Goal: Task Accomplishment & Management: Manage account settings

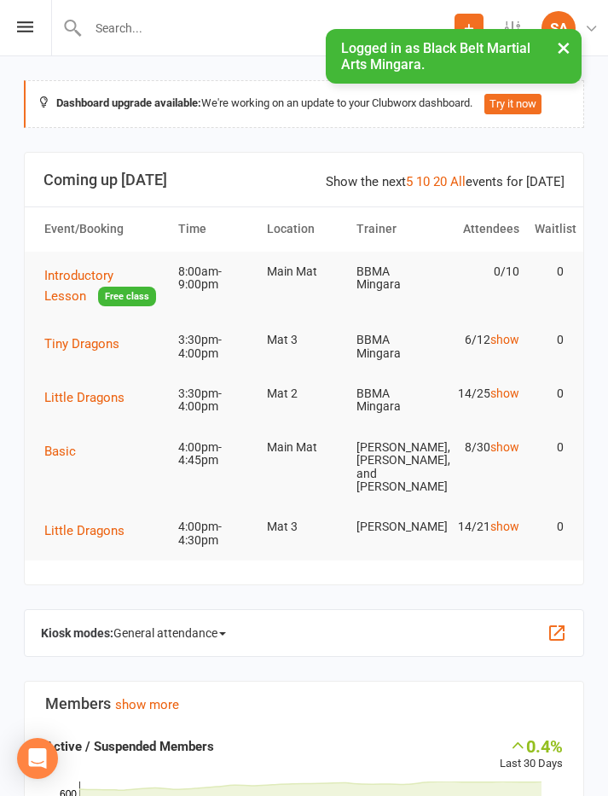
click at [30, 30] on icon at bounding box center [25, 26] width 16 height 11
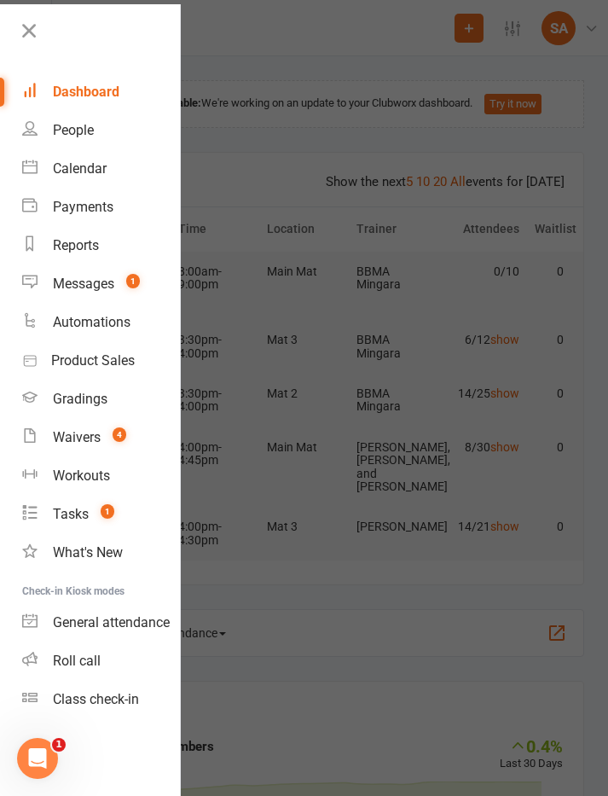
click at [84, 177] on link "Calendar" at bounding box center [101, 168] width 158 height 38
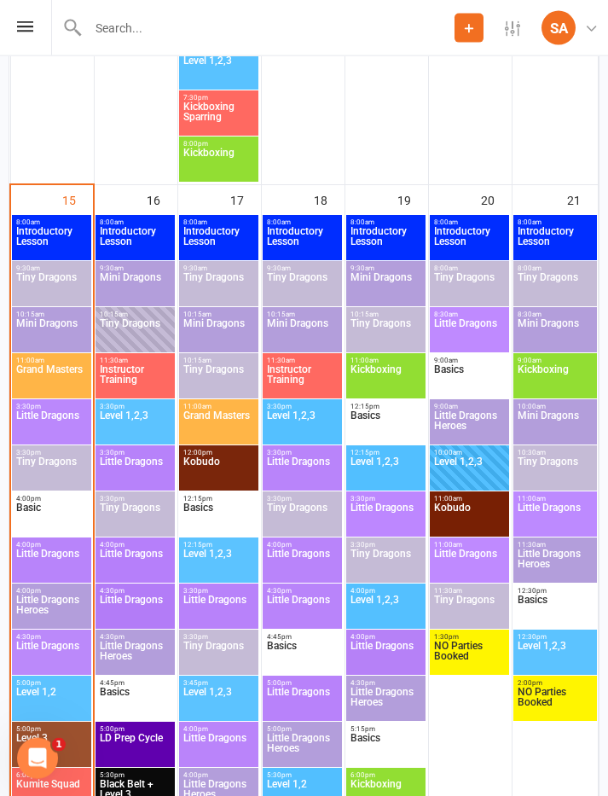
scroll to position [2467, 0]
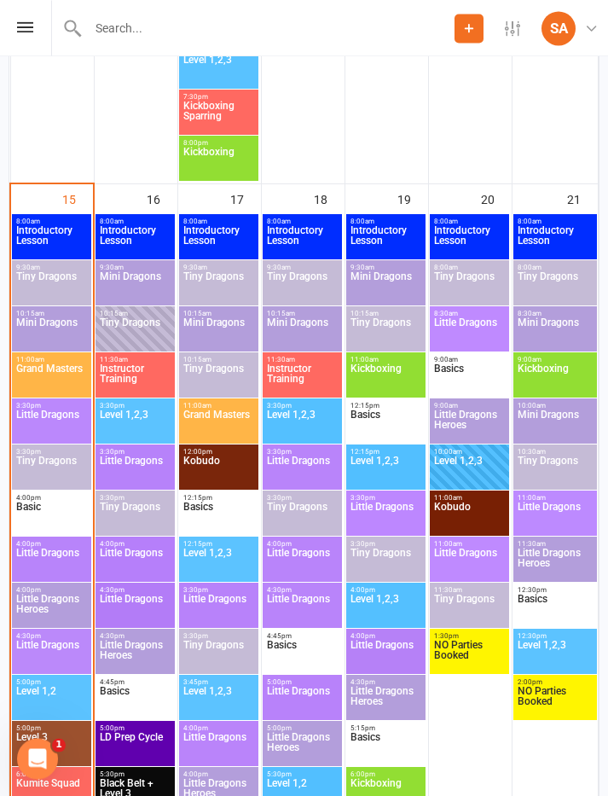
click at [57, 421] on span "Little Dragons" at bounding box center [51, 424] width 72 height 31
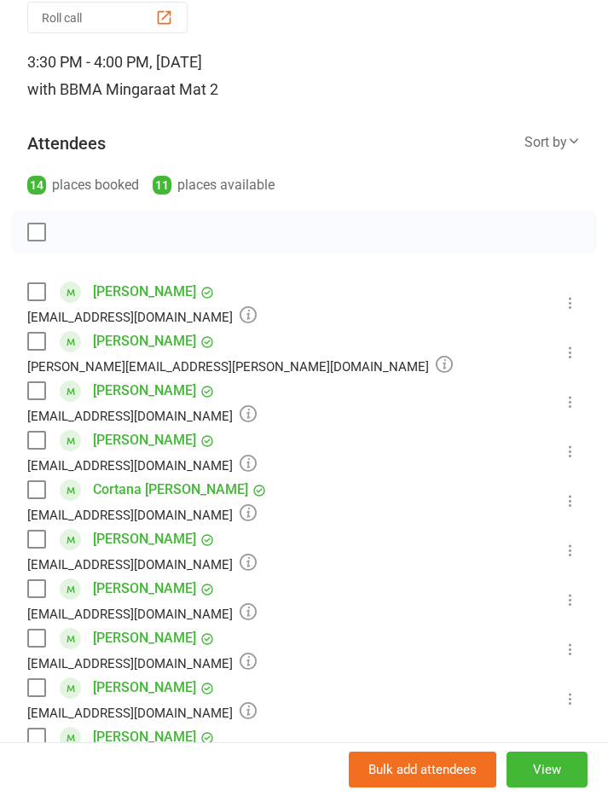
scroll to position [115, 0]
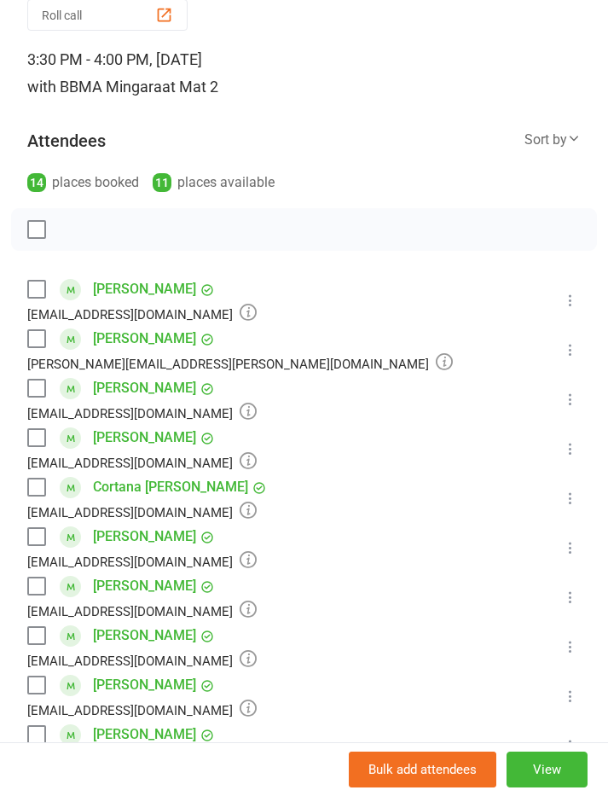
click at [43, 291] on label at bounding box center [35, 289] width 17 height 17
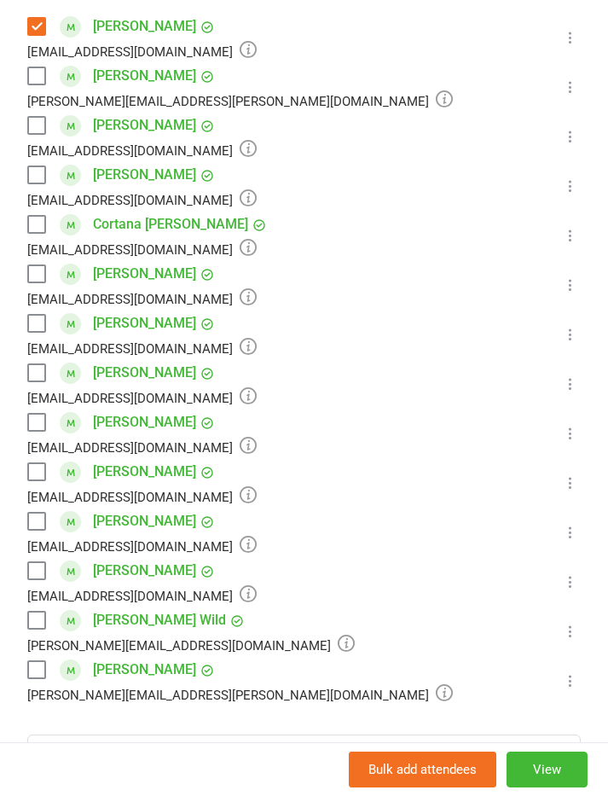
scroll to position [379, 0]
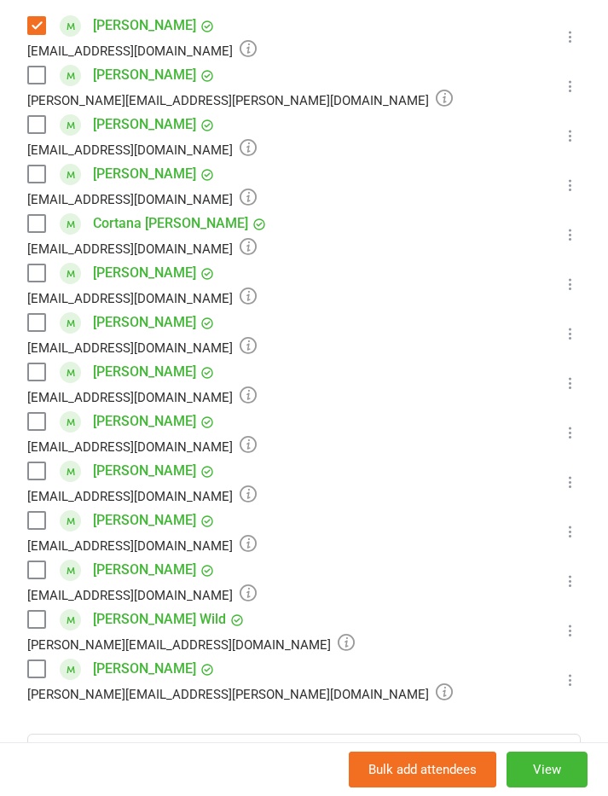
click at [43, 368] on label at bounding box center [35, 371] width 17 height 17
click at [44, 116] on label at bounding box center [35, 124] width 17 height 17
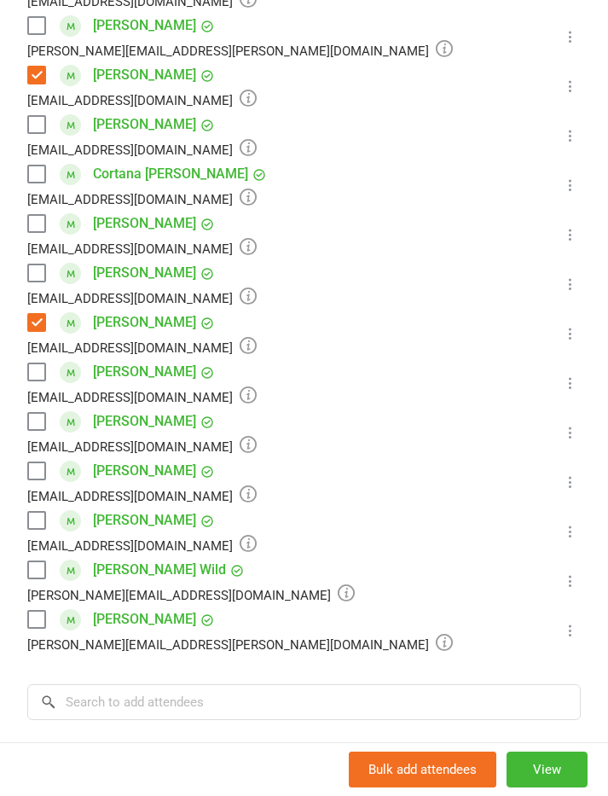
scroll to position [425, 0]
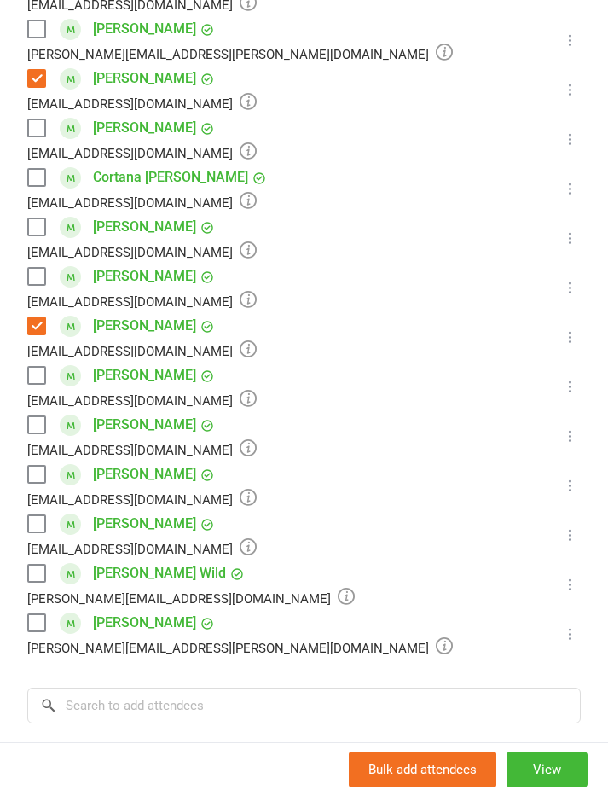
click at [33, 126] on label at bounding box center [35, 127] width 17 height 17
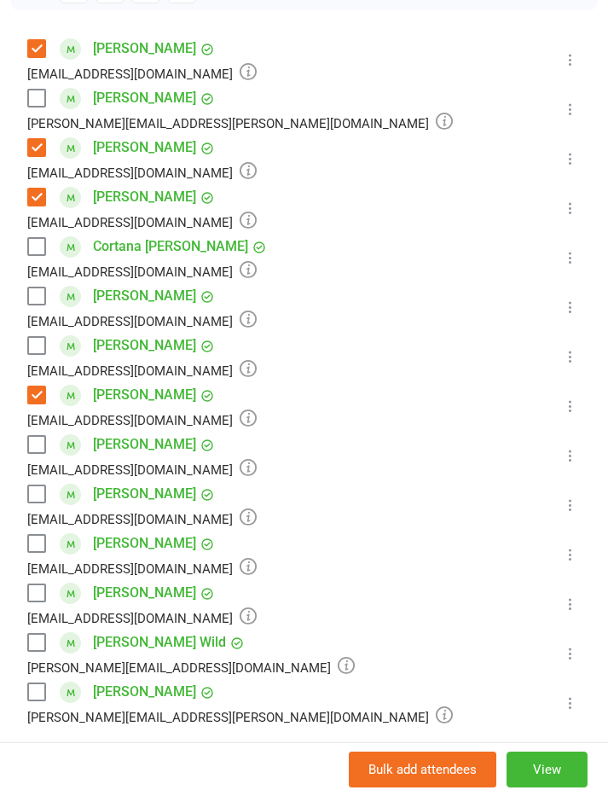
scroll to position [344, 0]
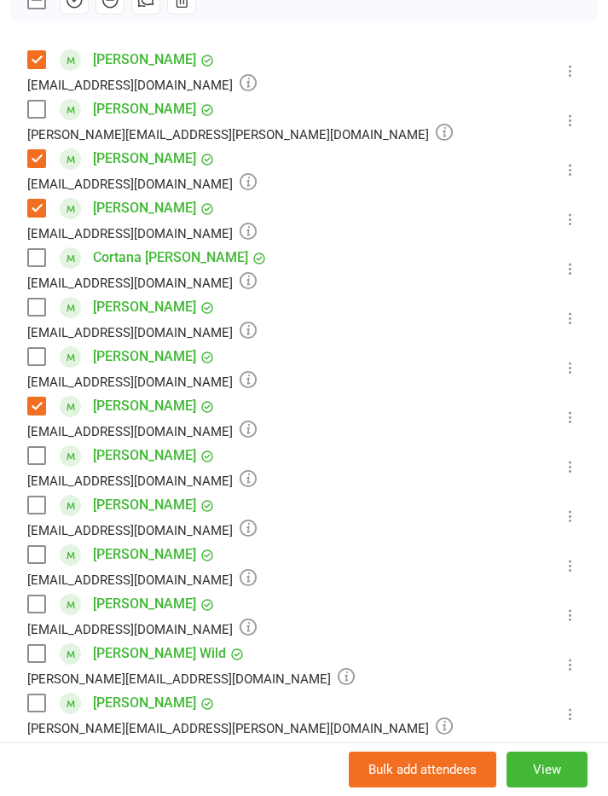
click at [44, 112] on label at bounding box center [35, 109] width 17 height 17
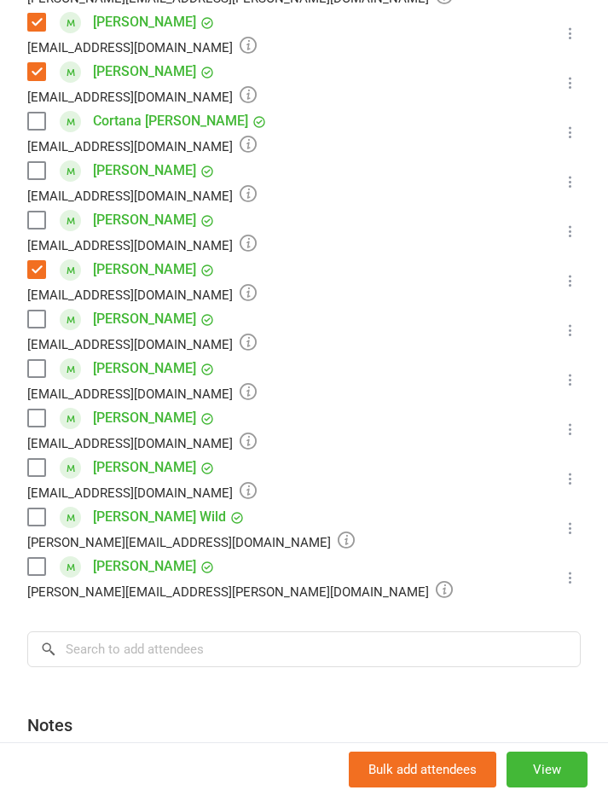
scroll to position [483, 0]
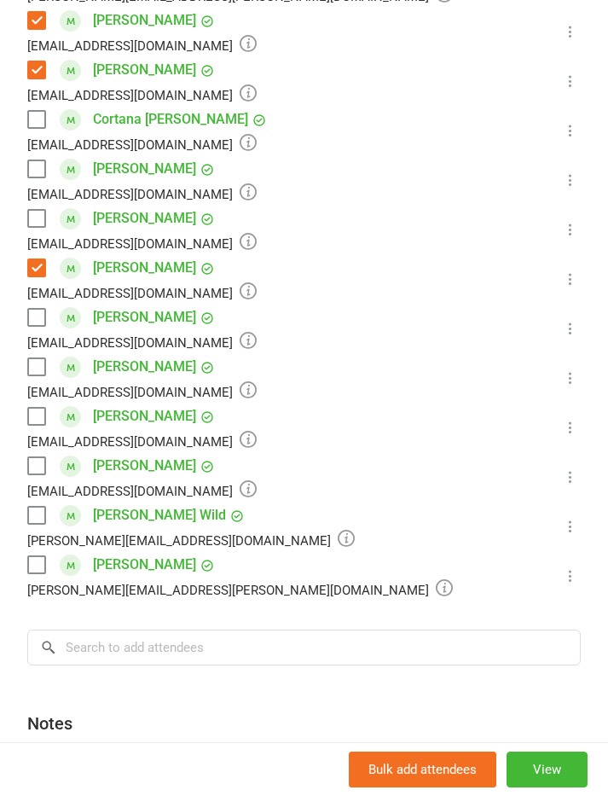
click at [43, 564] on label at bounding box center [35, 564] width 17 height 17
click at [43, 513] on label at bounding box center [35, 515] width 17 height 17
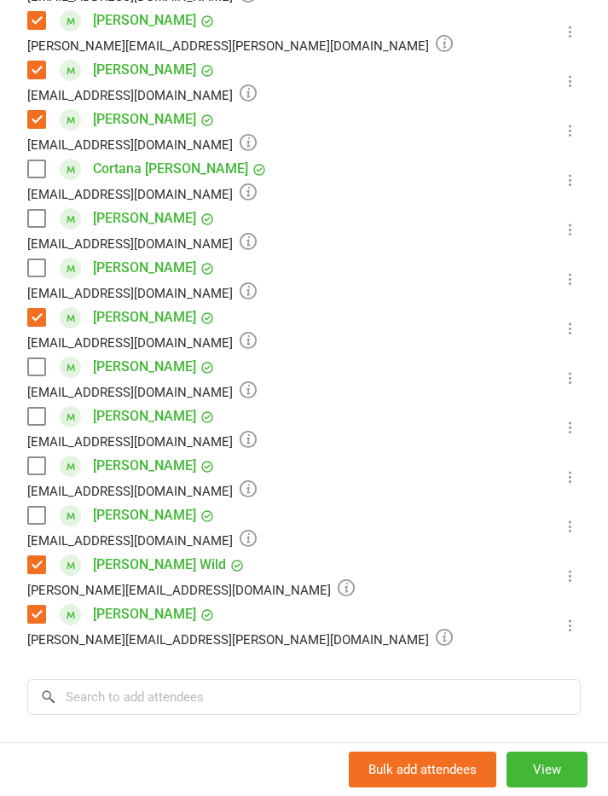
scroll to position [439, 0]
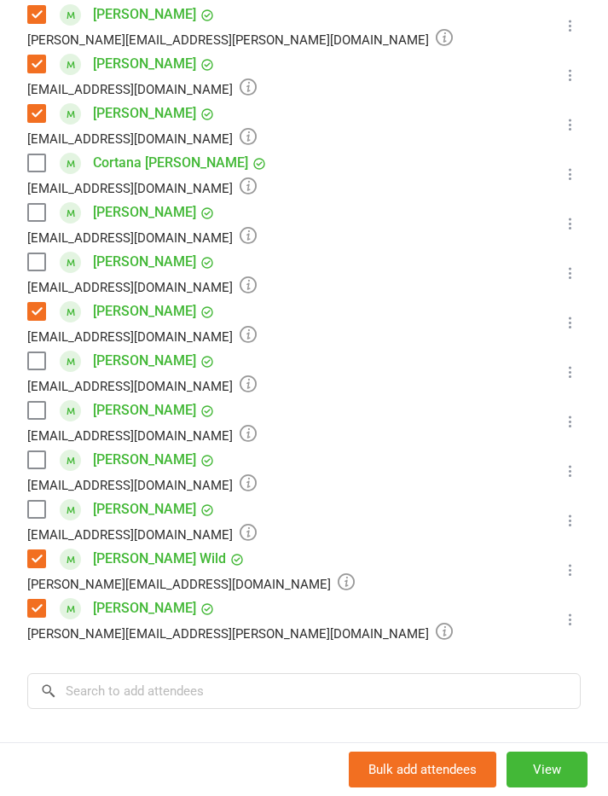
click at [38, 507] on label at bounding box center [35, 509] width 17 height 17
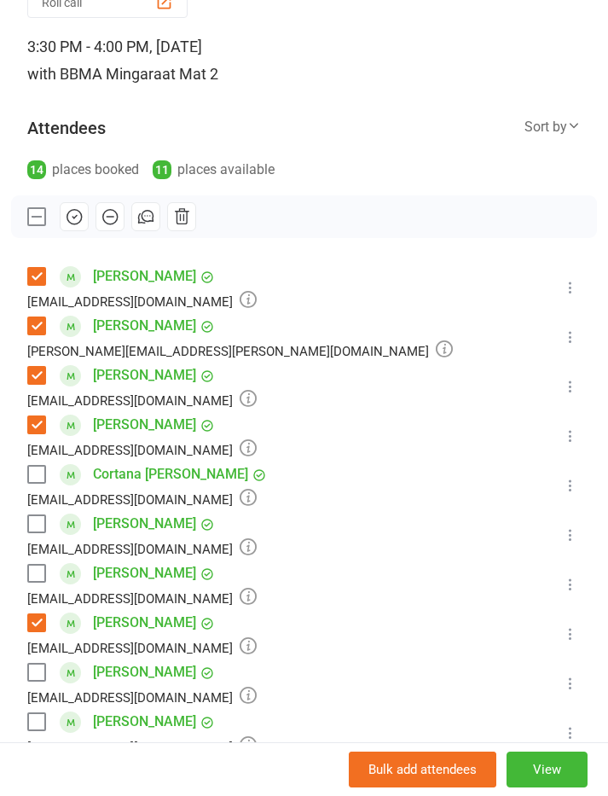
scroll to position [124, 0]
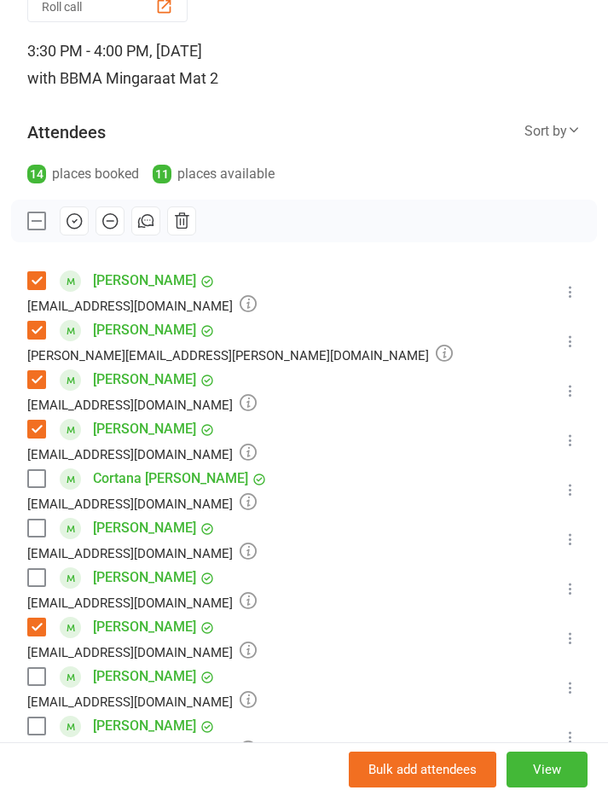
click at [71, 215] on icon "button" at bounding box center [74, 221] width 14 height 14
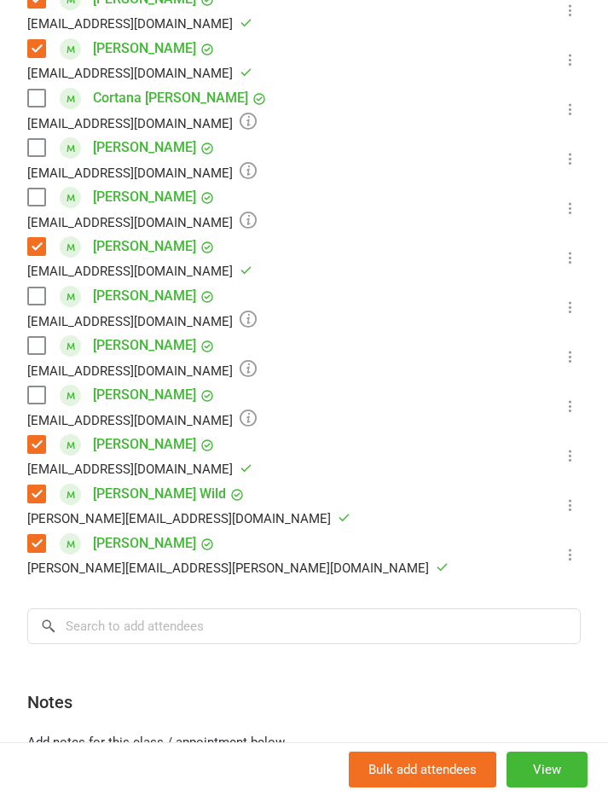
scroll to position [443, 0]
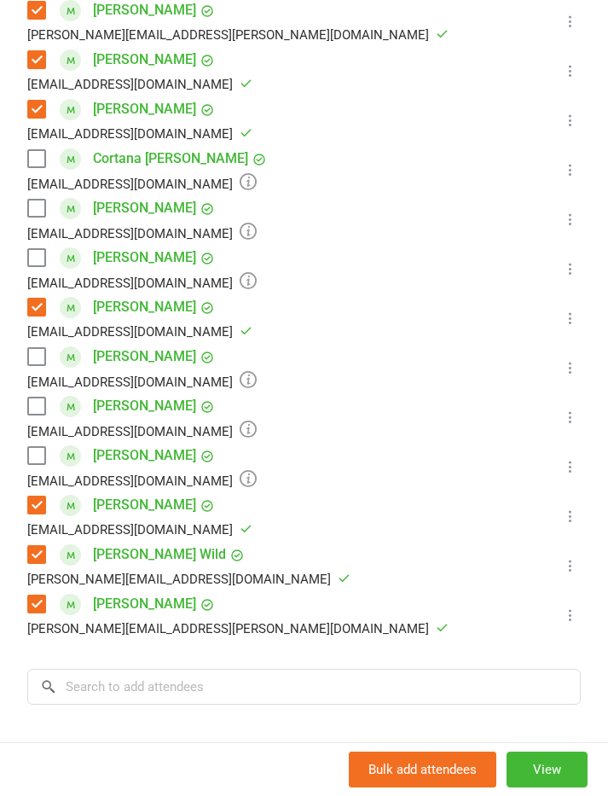
click at [574, 363] on icon at bounding box center [570, 367] width 17 height 17
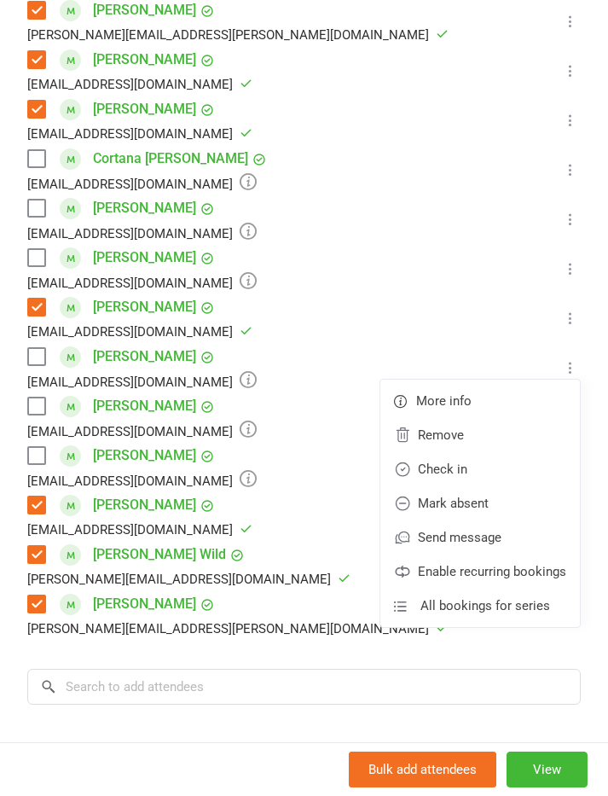
click at [460, 430] on link "Remove" at bounding box center [480, 435] width 200 height 34
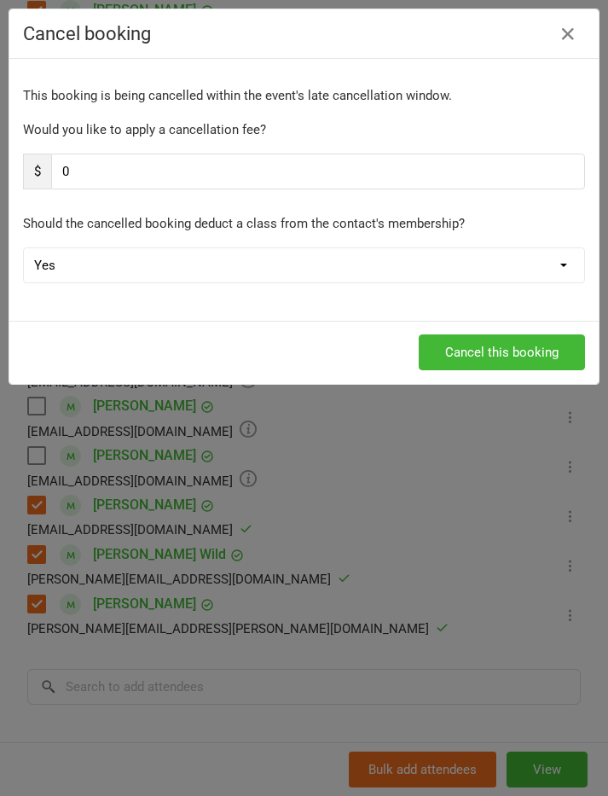
click at [492, 356] on button "Cancel this booking" at bounding box center [502, 352] width 166 height 36
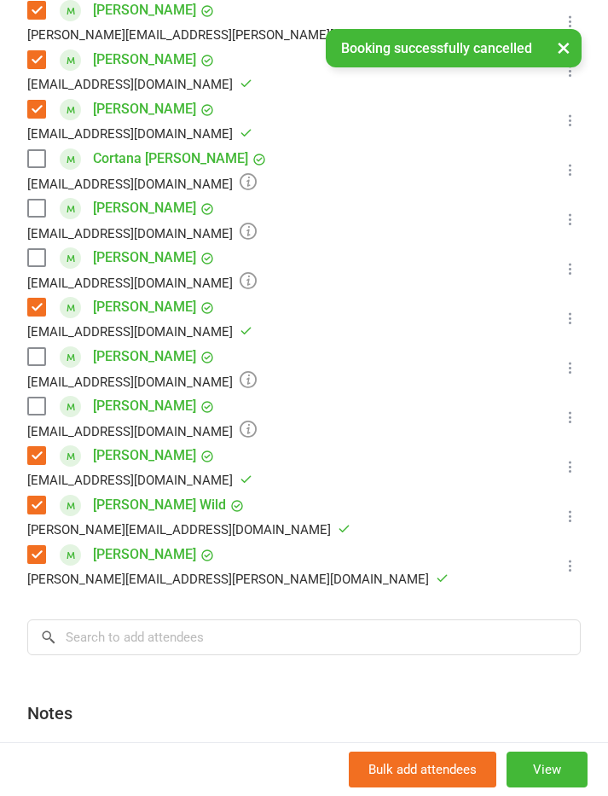
click at [572, 368] on icon at bounding box center [570, 367] width 17 height 17
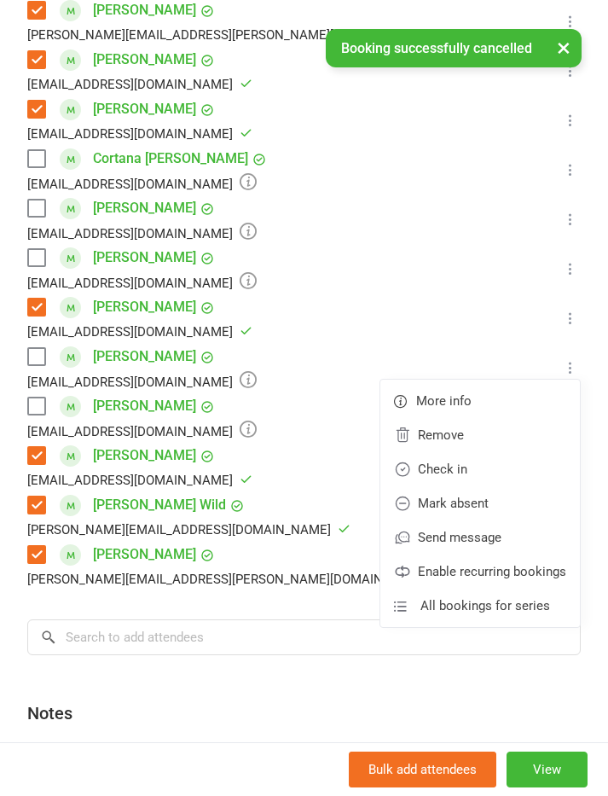
click at [452, 428] on link "Remove" at bounding box center [480, 435] width 200 height 34
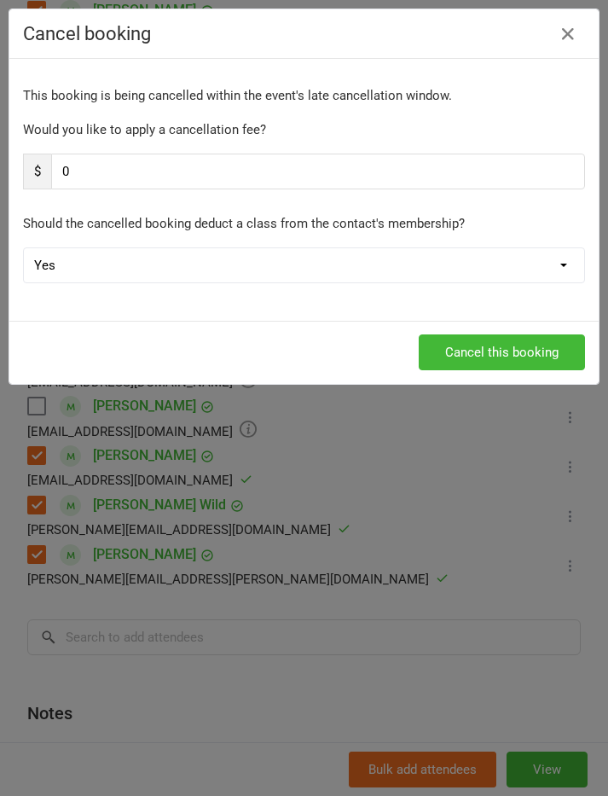
click at [477, 356] on button "Cancel this booking" at bounding box center [502, 352] width 166 height 36
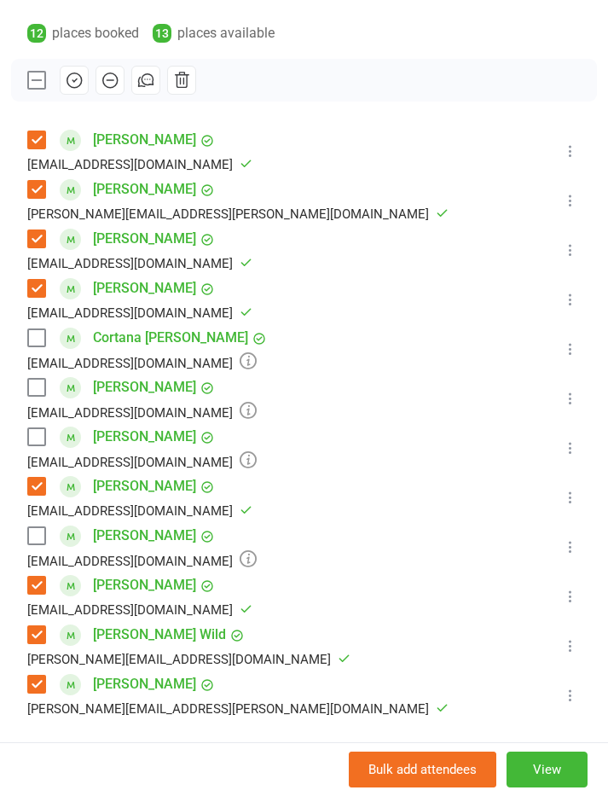
scroll to position [275, 0]
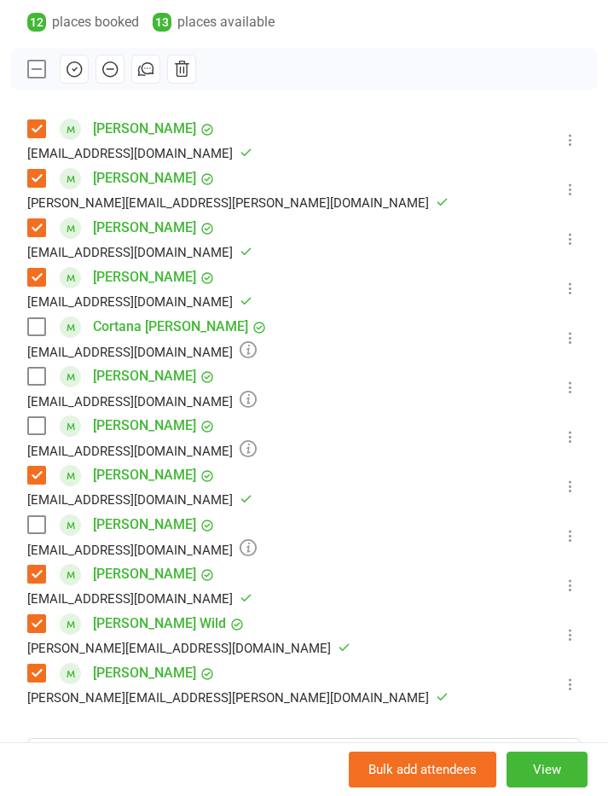
click at [40, 323] on label at bounding box center [35, 326] width 17 height 17
click at [75, 63] on icon "button" at bounding box center [74, 69] width 19 height 19
click at [61, 329] on span at bounding box center [70, 326] width 21 height 21
click at [32, 335] on label at bounding box center [35, 326] width 17 height 17
click at [570, 333] on icon at bounding box center [570, 337] width 17 height 17
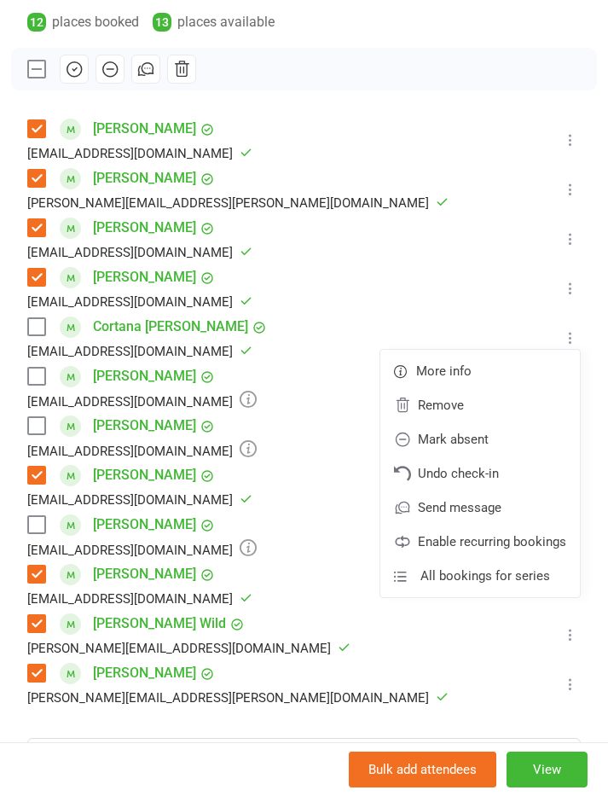
click at [493, 473] on link "Undo check-in" at bounding box center [480, 473] width 200 height 34
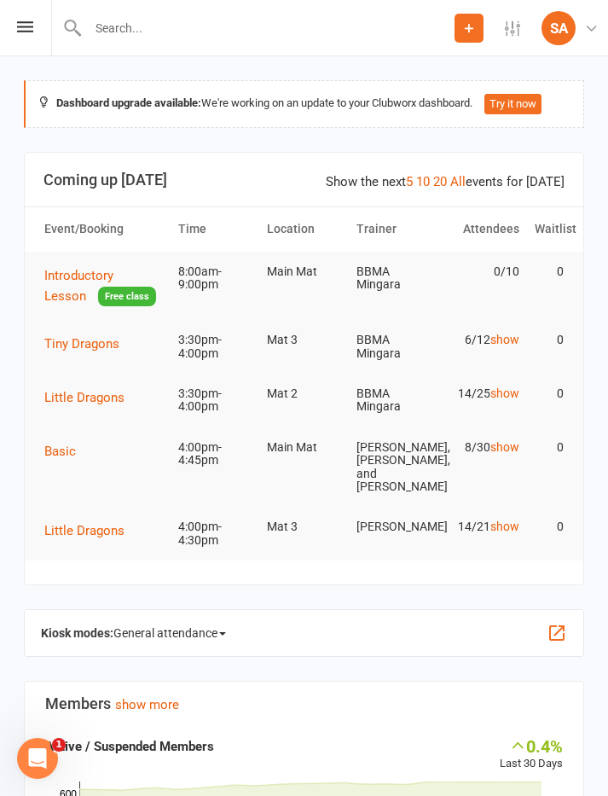
click at [76, 337] on span "Tiny Dragons" at bounding box center [81, 343] width 75 height 15
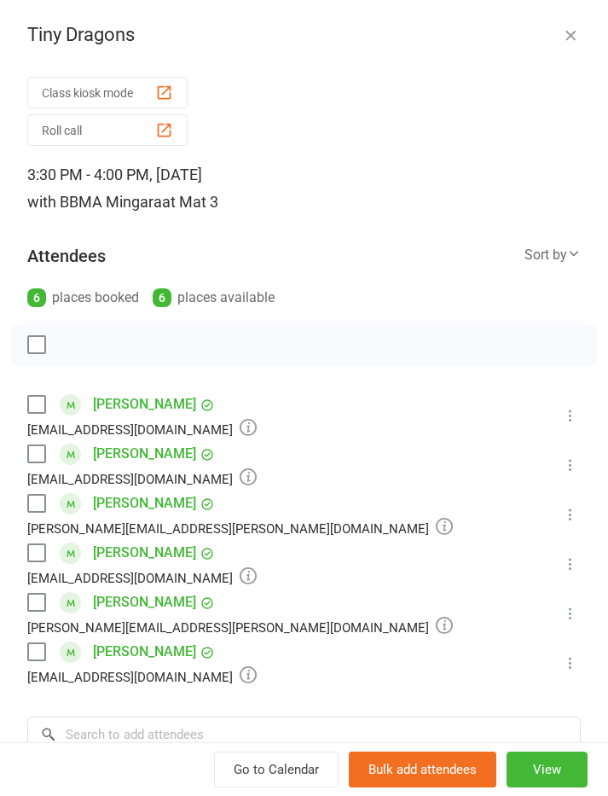
click at [32, 549] on label at bounding box center [35, 552] width 17 height 17
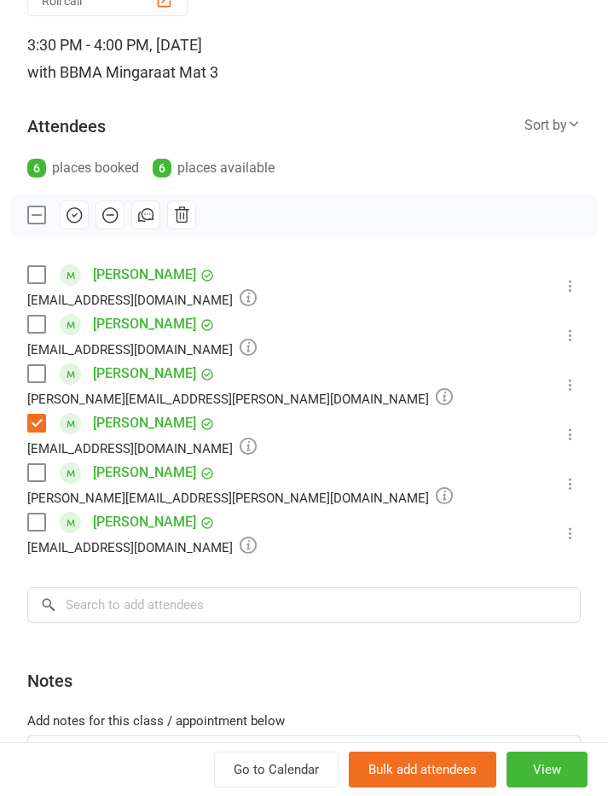
scroll to position [129, 0]
click at [42, 322] on label at bounding box center [35, 324] width 17 height 17
click at [80, 221] on icon "button" at bounding box center [74, 216] width 14 height 14
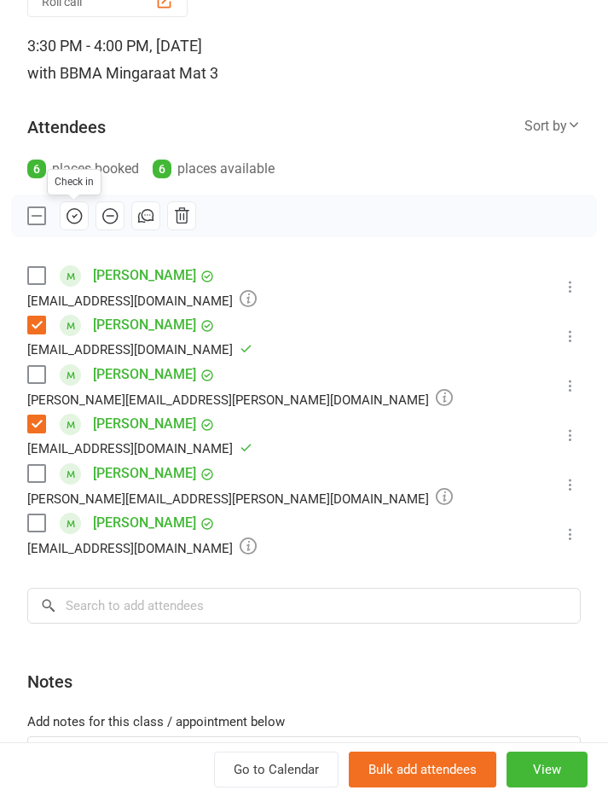
scroll to position [157, 0]
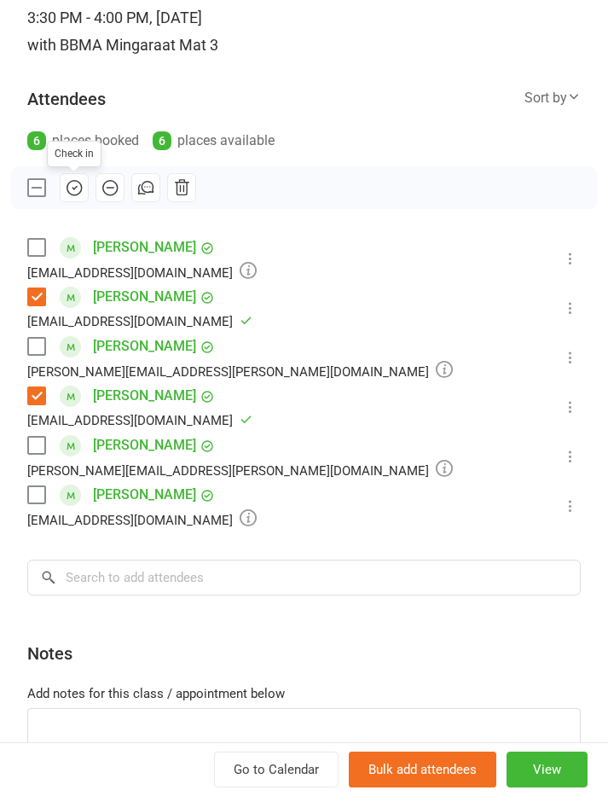
click at [44, 489] on label at bounding box center [35, 494] width 17 height 17
click at [74, 186] on icon "button" at bounding box center [74, 187] width 19 height 19
click at [71, 185] on icon "button" at bounding box center [74, 187] width 19 height 19
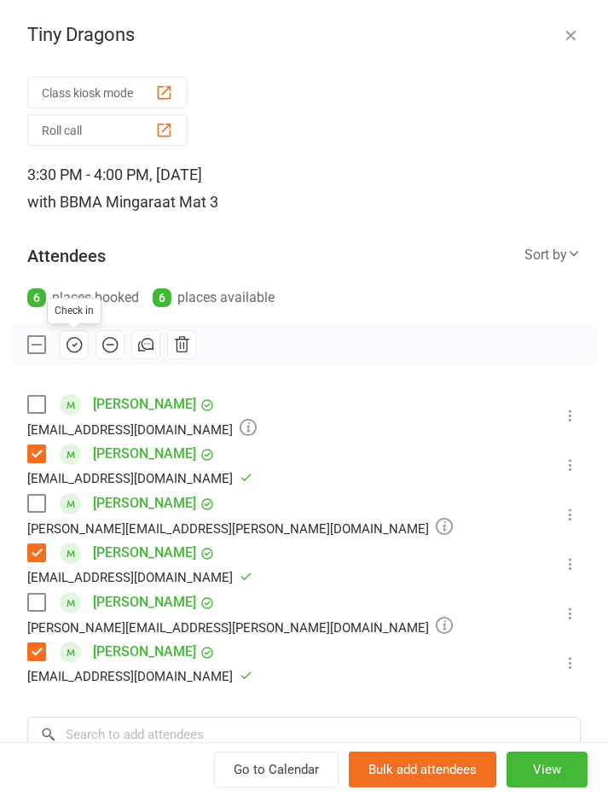
scroll to position [0, 0]
click at [568, 39] on icon "button" at bounding box center [570, 34] width 17 height 17
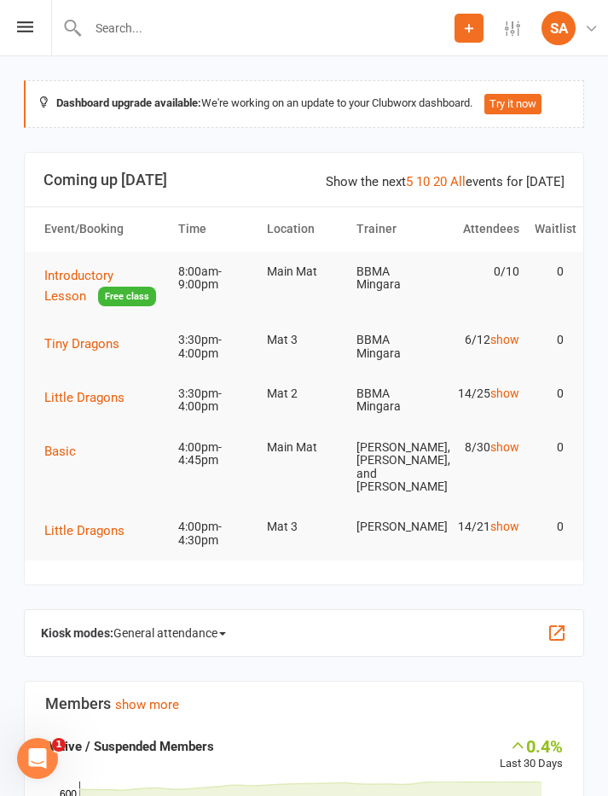
click at [32, 25] on icon at bounding box center [25, 26] width 16 height 11
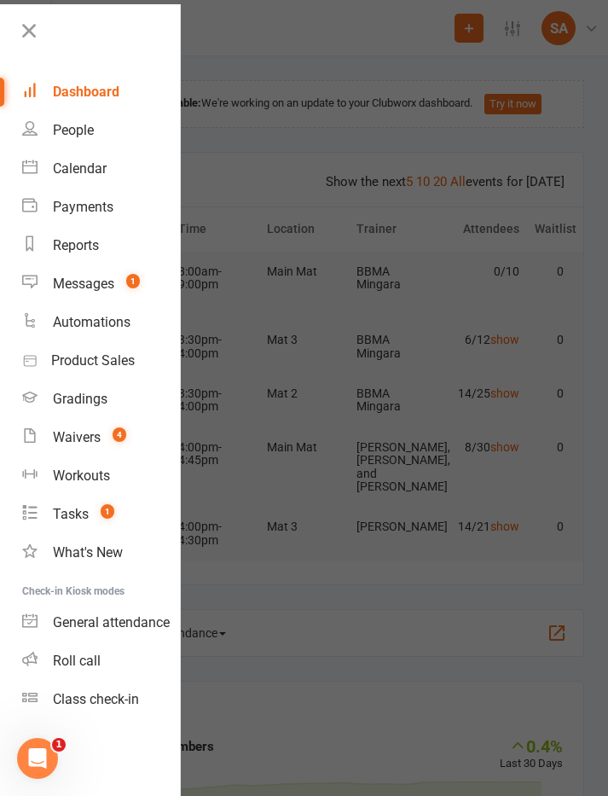
click at [87, 172] on div "Calendar" at bounding box center [80, 168] width 54 height 16
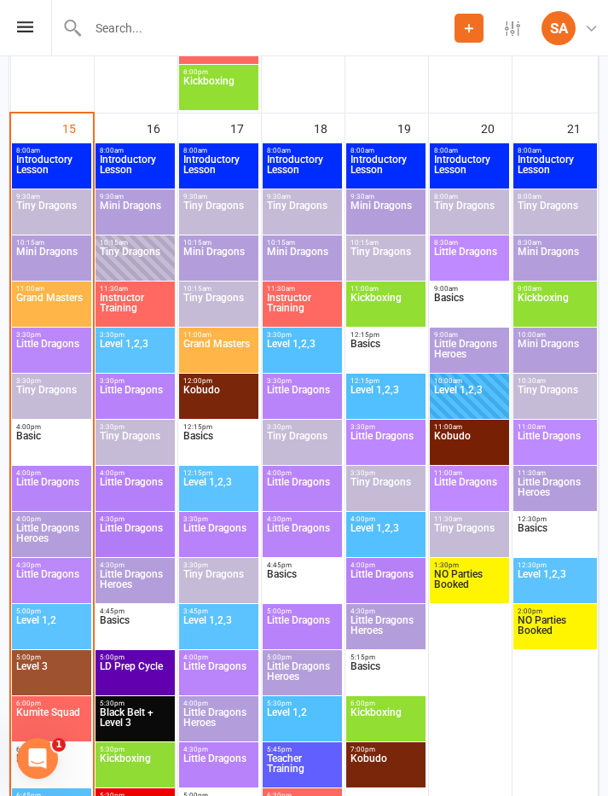
scroll to position [2537, 0]
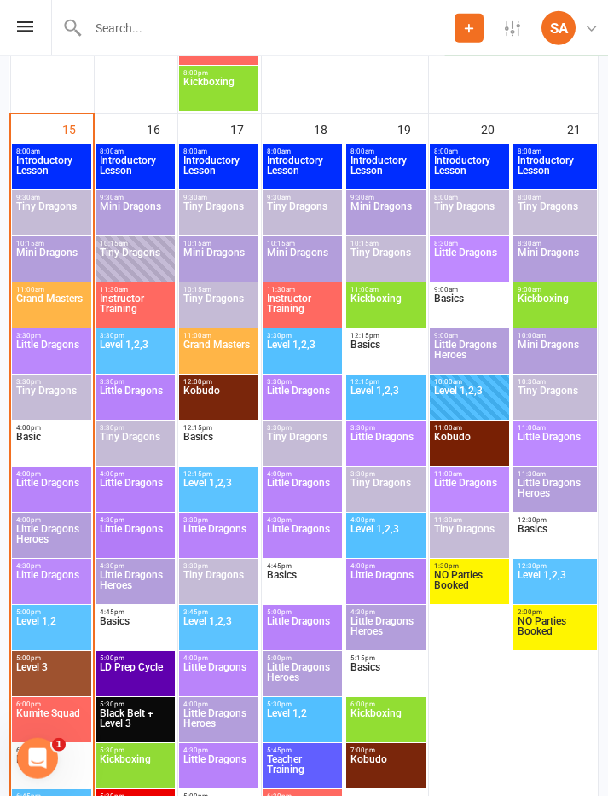
click at [48, 582] on span "Little Dragons" at bounding box center [51, 585] width 72 height 31
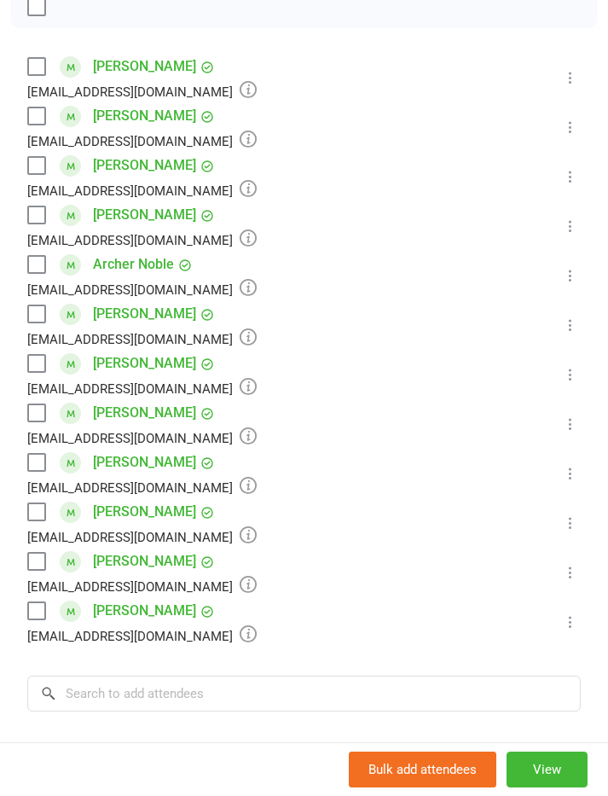
scroll to position [343, 0]
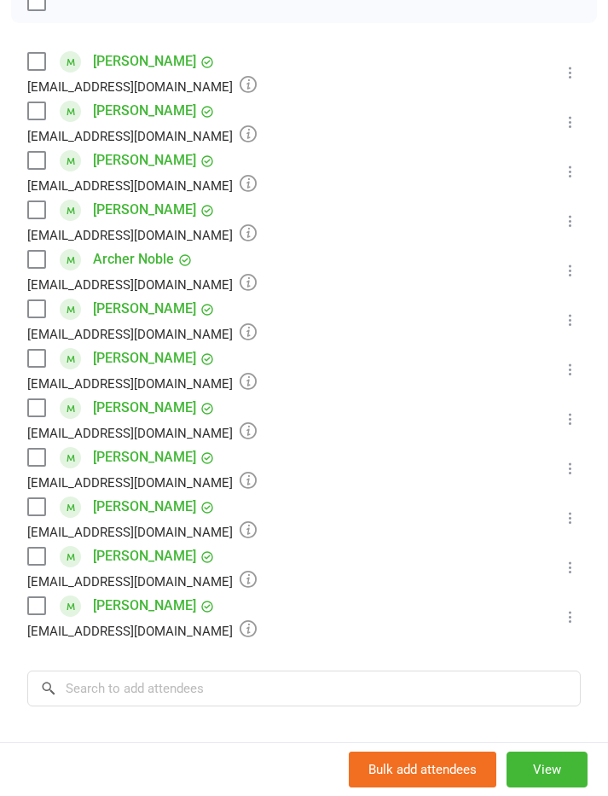
click at [34, 54] on label at bounding box center [35, 61] width 17 height 17
click at [77, 684] on input "search" at bounding box center [303, 688] width 553 height 36
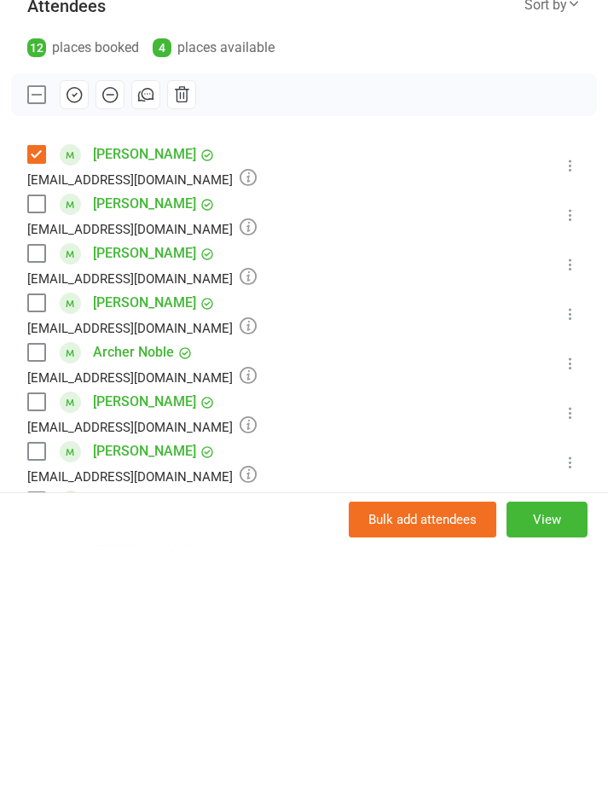
scroll to position [0, 0]
type input "[PERSON_NAME]"
click at [44, 643] on label at bounding box center [35, 651] width 17 height 17
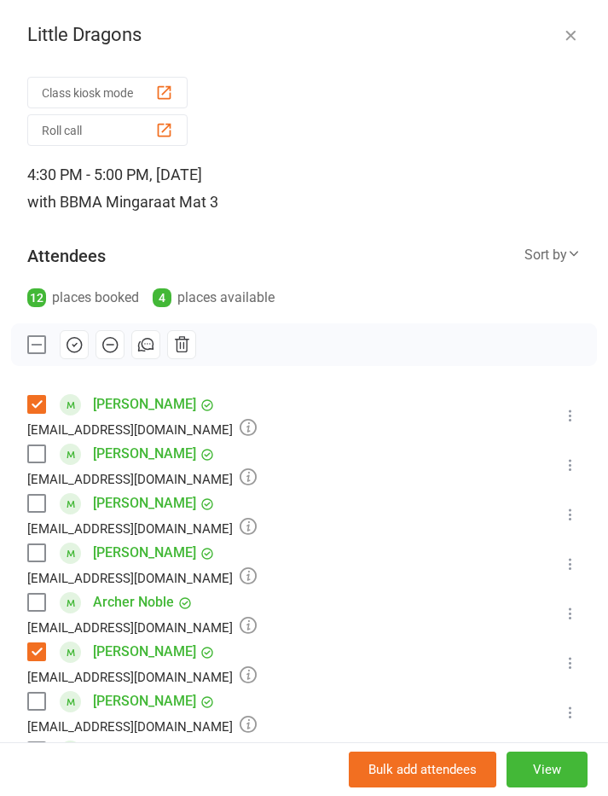
click at [69, 346] on icon "button" at bounding box center [74, 344] width 19 height 19
click at [31, 449] on label at bounding box center [35, 453] width 17 height 17
click at [72, 338] on icon "button" at bounding box center [74, 345] width 14 height 14
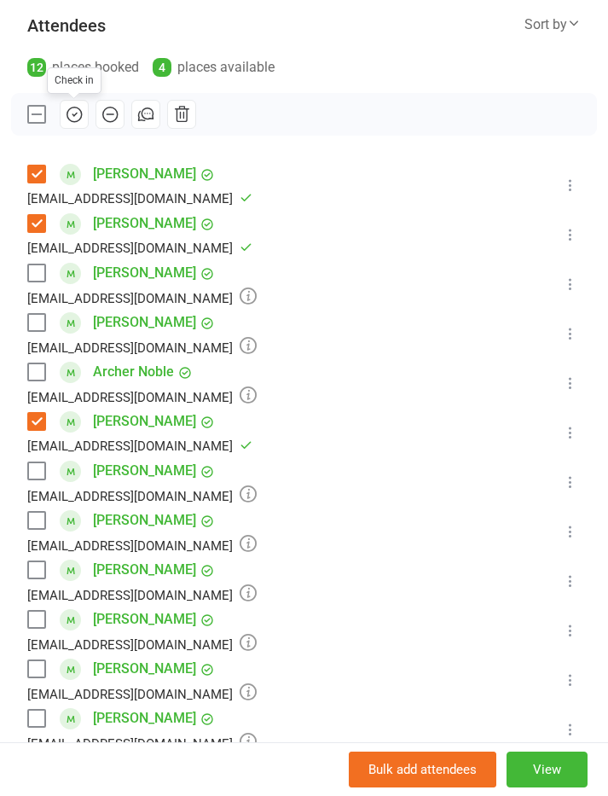
scroll to position [229, 0]
click at [43, 365] on label at bounding box center [35, 372] width 17 height 17
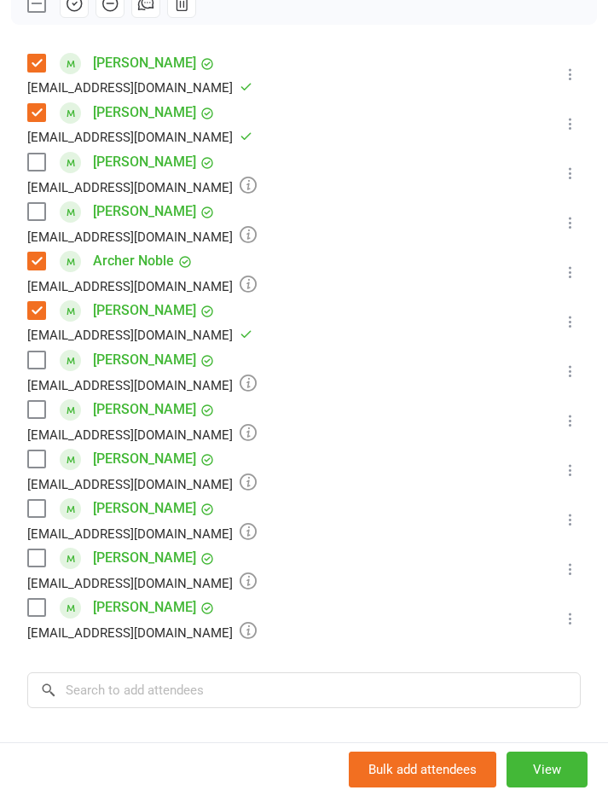
scroll to position [344, 0]
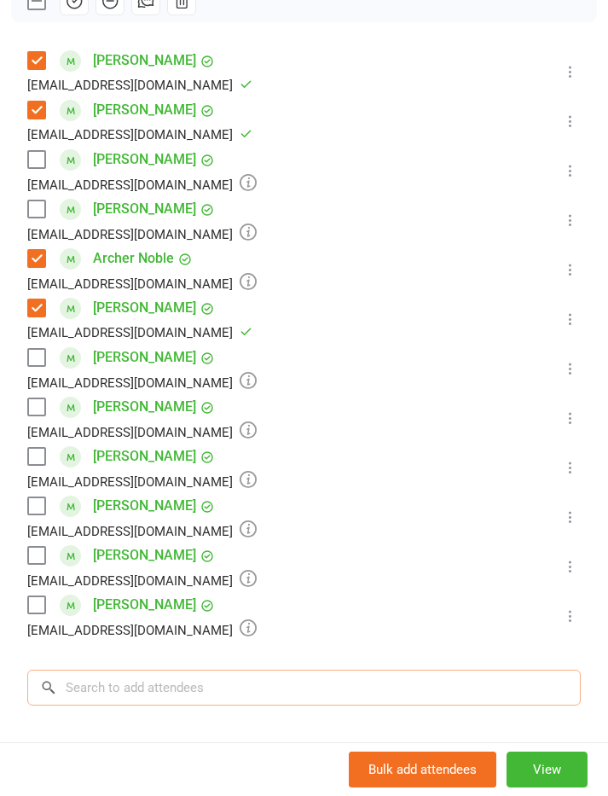
click at [70, 687] on input "search" at bounding box center [303, 687] width 553 height 36
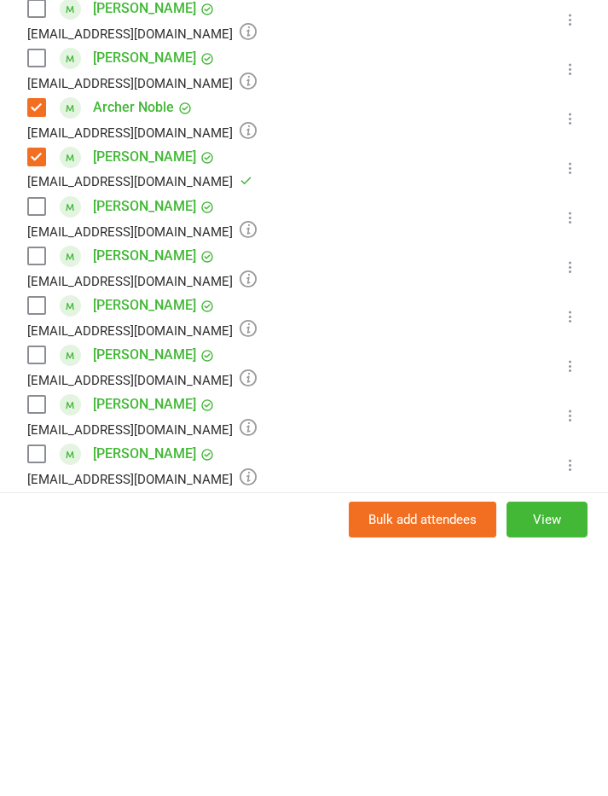
scroll to position [243, 0]
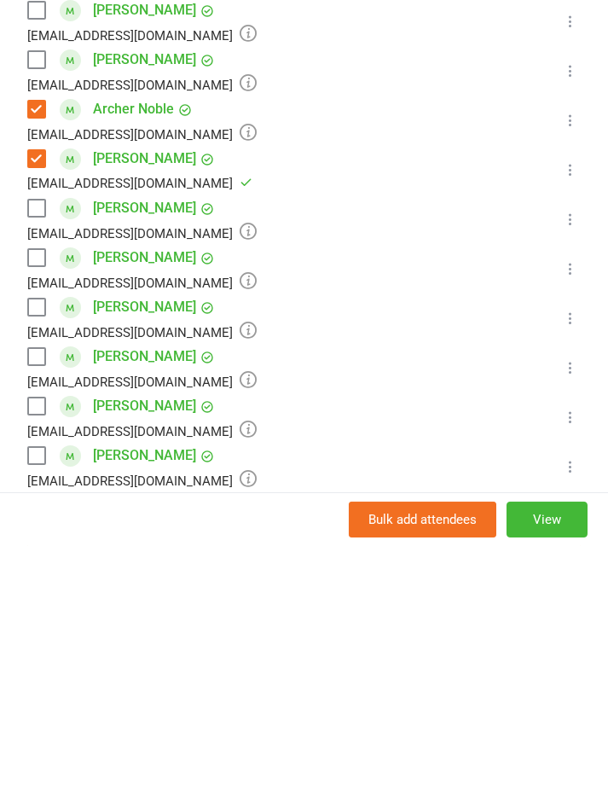
type input "Able"
click at [37, 548] on label at bounding box center [35, 556] width 17 height 17
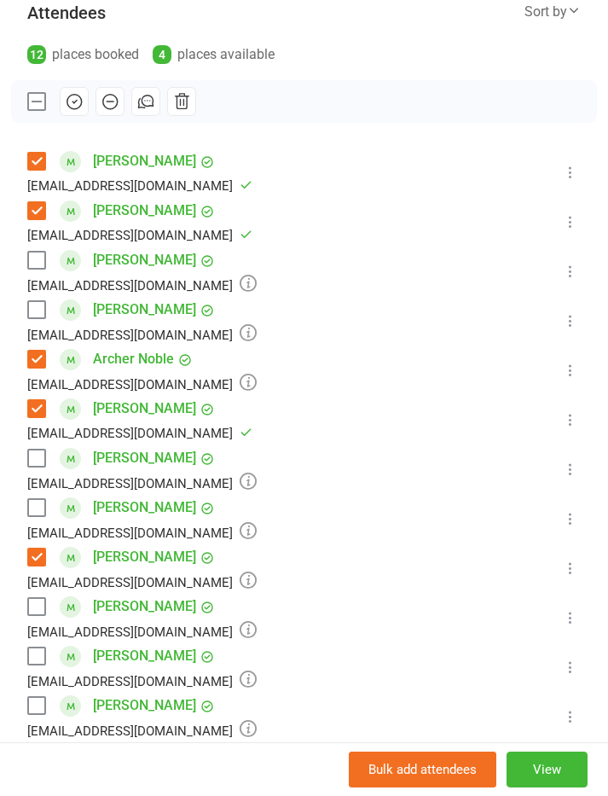
click at [31, 306] on label at bounding box center [35, 309] width 17 height 17
click at [69, 105] on icon "button" at bounding box center [74, 101] width 19 height 19
click at [33, 453] on label at bounding box center [35, 457] width 17 height 17
click at [74, 101] on icon "button" at bounding box center [74, 101] width 19 height 19
click at [32, 598] on label at bounding box center [35, 606] width 17 height 17
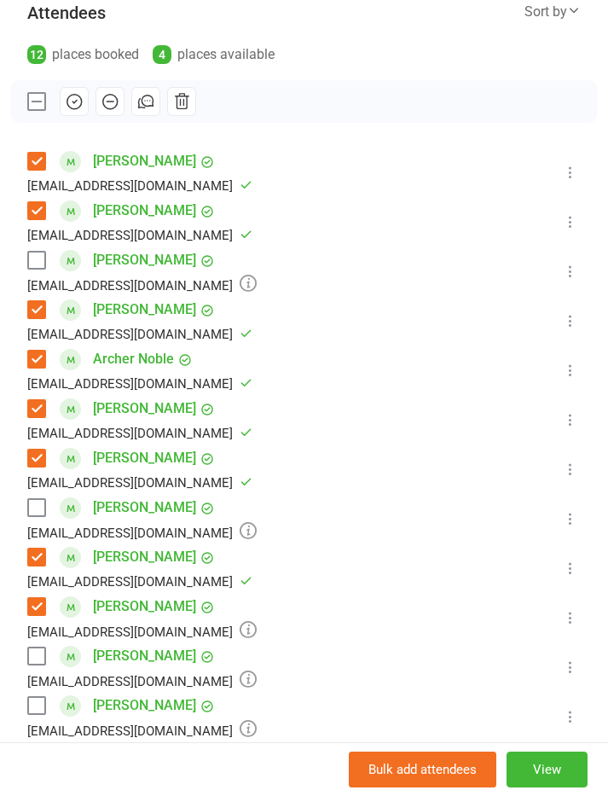
click at [78, 96] on icon "button" at bounding box center [74, 101] width 19 height 19
click at [73, 96] on icon "button" at bounding box center [74, 101] width 19 height 19
click at [38, 257] on label at bounding box center [35, 260] width 17 height 17
click at [69, 101] on icon "button" at bounding box center [74, 101] width 19 height 19
click at [39, 651] on label at bounding box center [35, 655] width 17 height 17
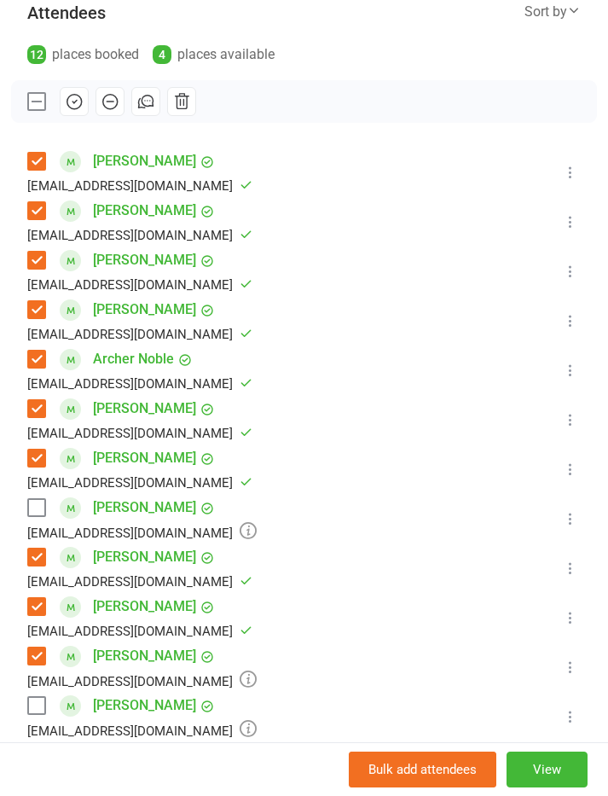
click at [38, 703] on label at bounding box center [35, 705] width 17 height 17
click at [68, 103] on icon "button" at bounding box center [74, 101] width 19 height 19
click at [28, 499] on label at bounding box center [35, 507] width 17 height 17
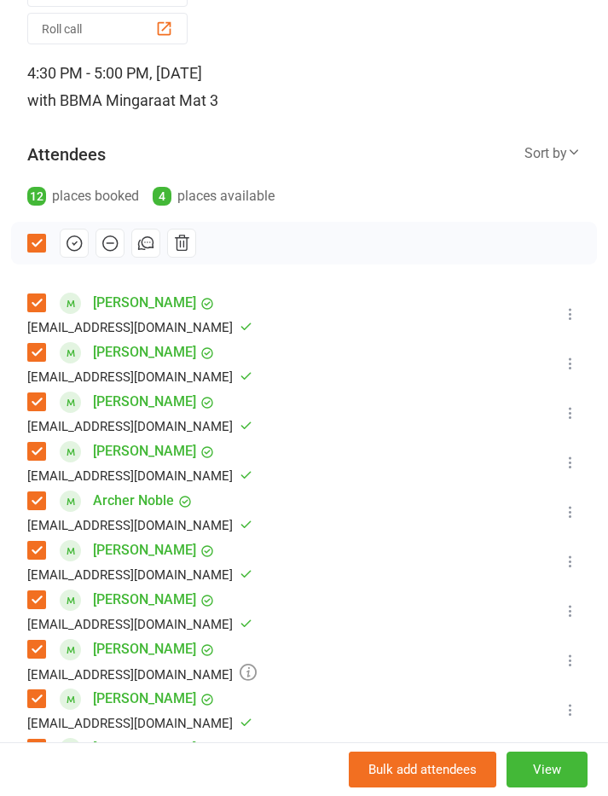
scroll to position [99, 0]
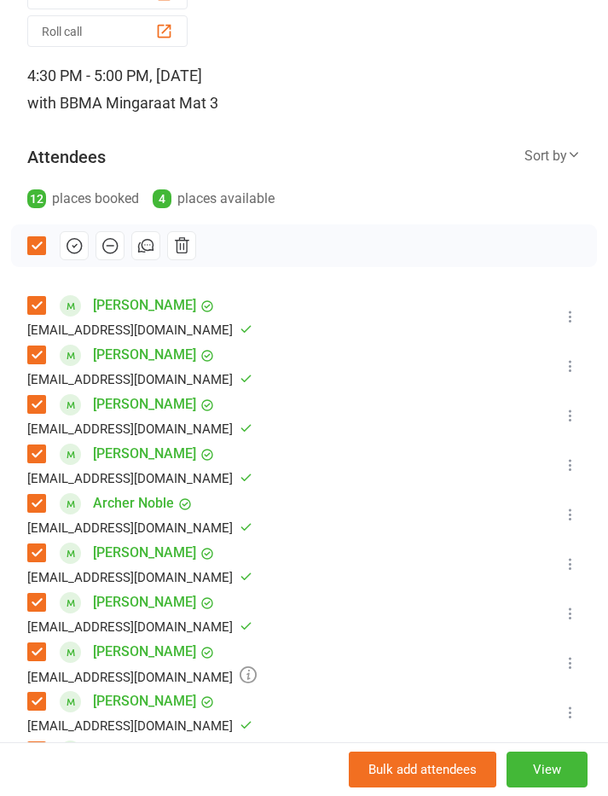
click at [67, 244] on icon "button" at bounding box center [74, 246] width 14 height 14
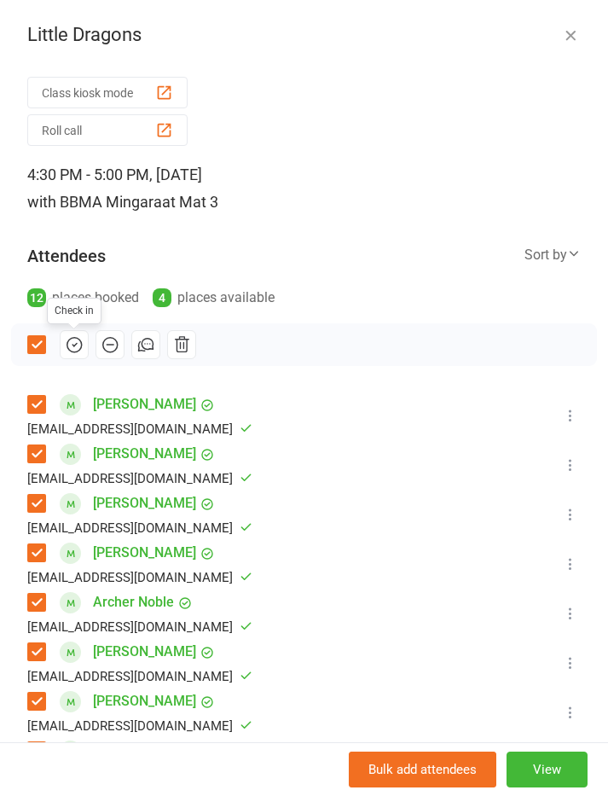
scroll to position [-3, 0]
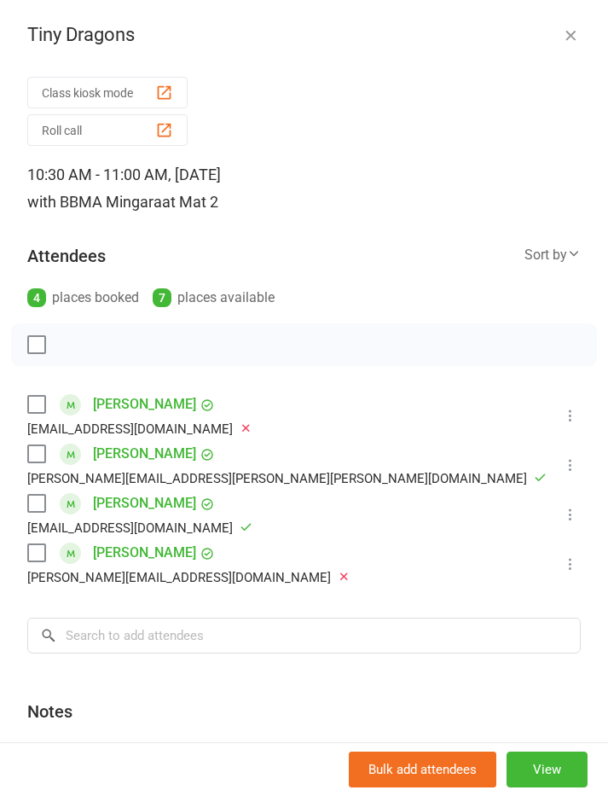
click at [581, 28] on button "button" at bounding box center [570, 35] width 20 height 20
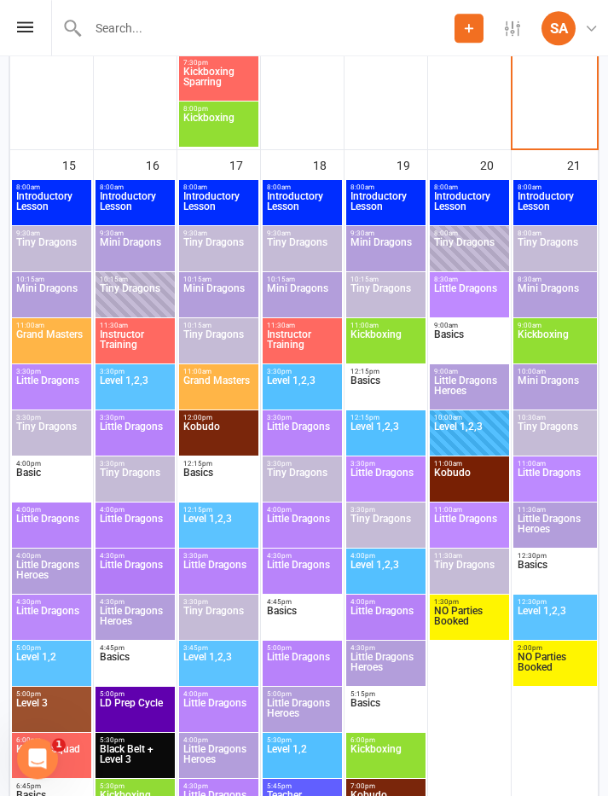
scroll to position [2502, 0]
click at [43, 519] on span "Little Dragons" at bounding box center [51, 528] width 72 height 31
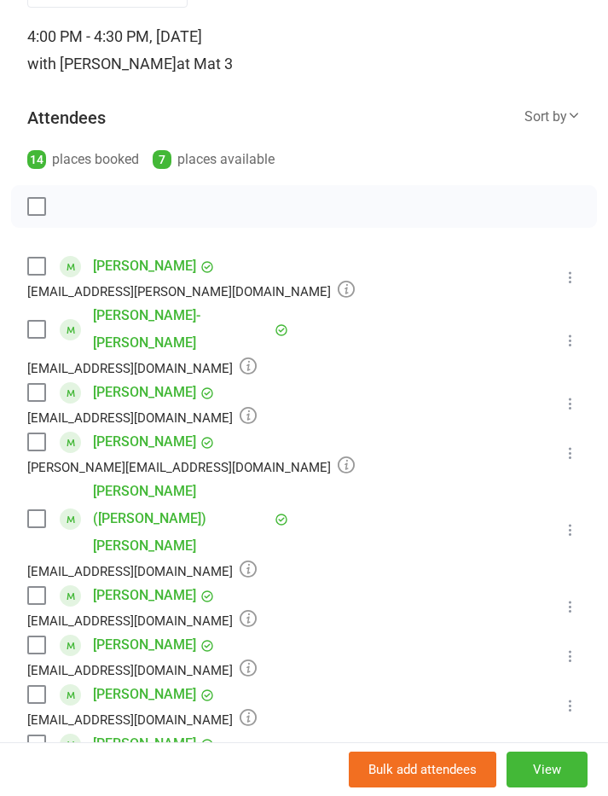
scroll to position [140, 0]
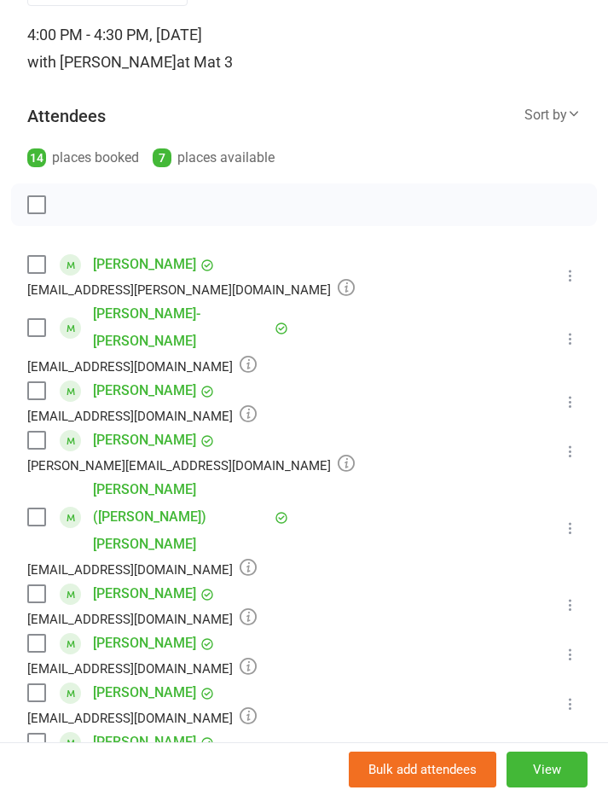
click at [40, 319] on label at bounding box center [35, 327] width 17 height 17
click at [30, 382] on label at bounding box center [35, 390] width 17 height 17
click at [39, 508] on label at bounding box center [35, 516] width 17 height 17
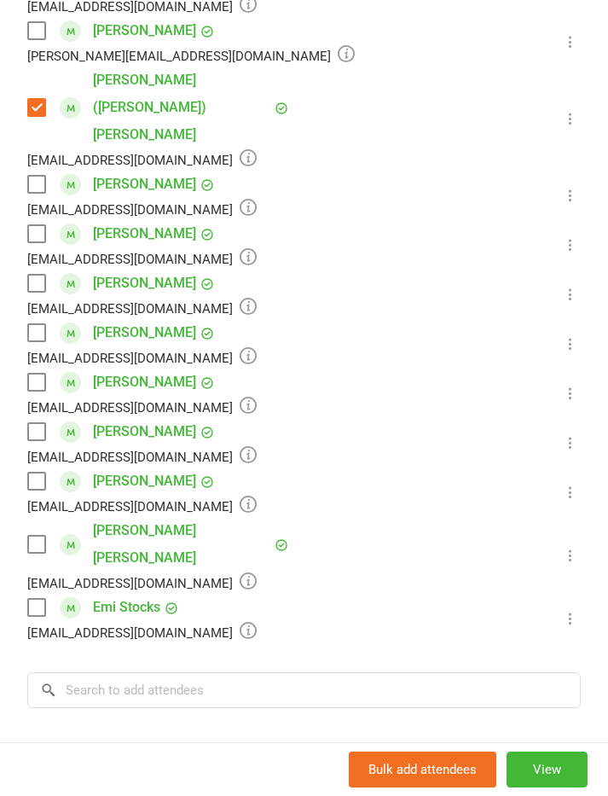
scroll to position [548, 0]
click at [87, 673] on input "search" at bounding box center [303, 691] width 553 height 36
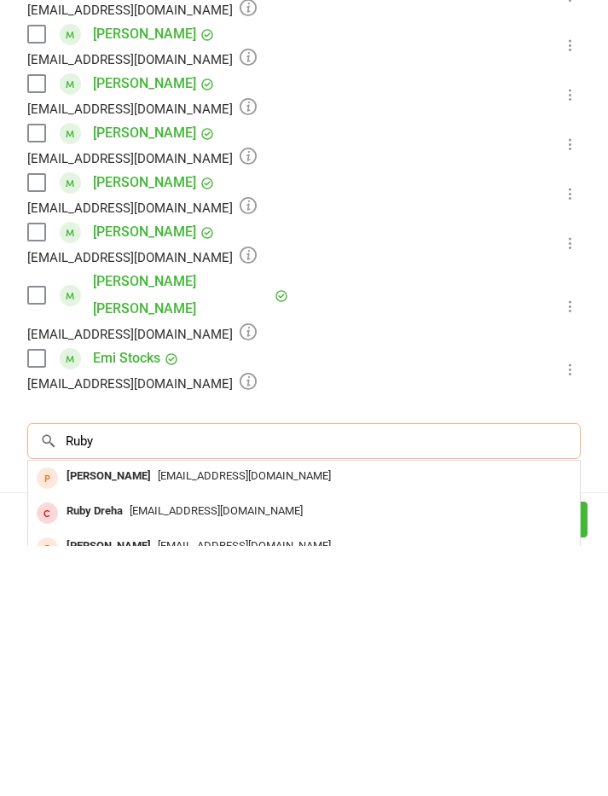
type input "Ruby"
click at [159, 719] on span "[EMAIL_ADDRESS][DOMAIN_NAME]" at bounding box center [244, 725] width 173 height 13
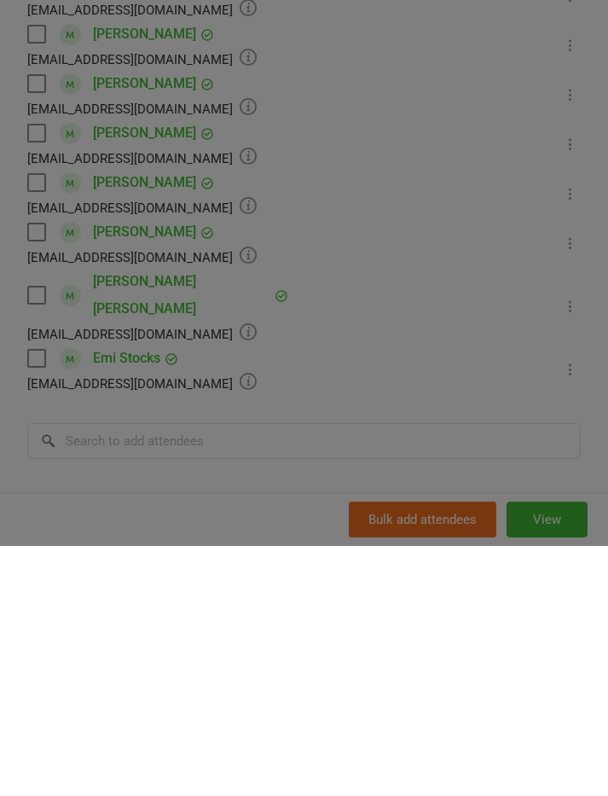
scroll to position [2788, 0]
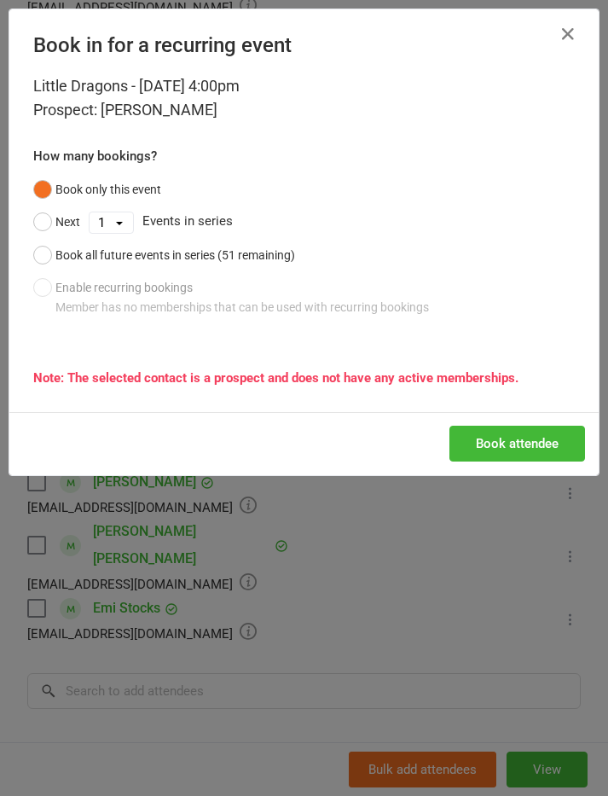
click at [501, 427] on button "Book attendee" at bounding box center [517, 444] width 136 height 36
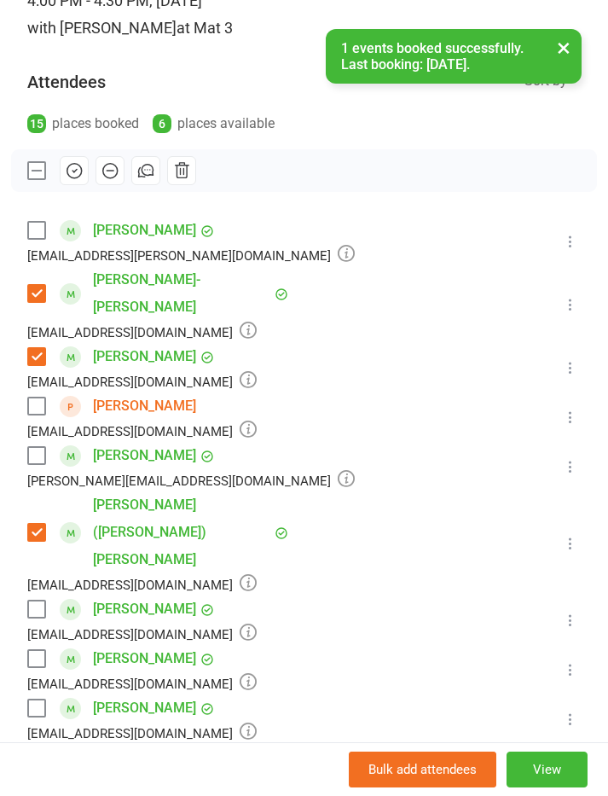
scroll to position [156, 0]
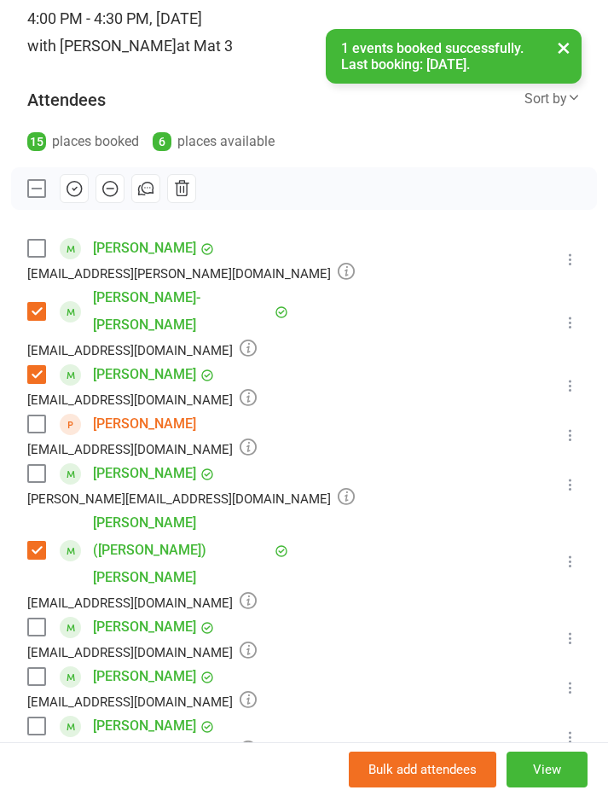
click at [77, 187] on icon "button" at bounding box center [75, 188] width 3 height 3
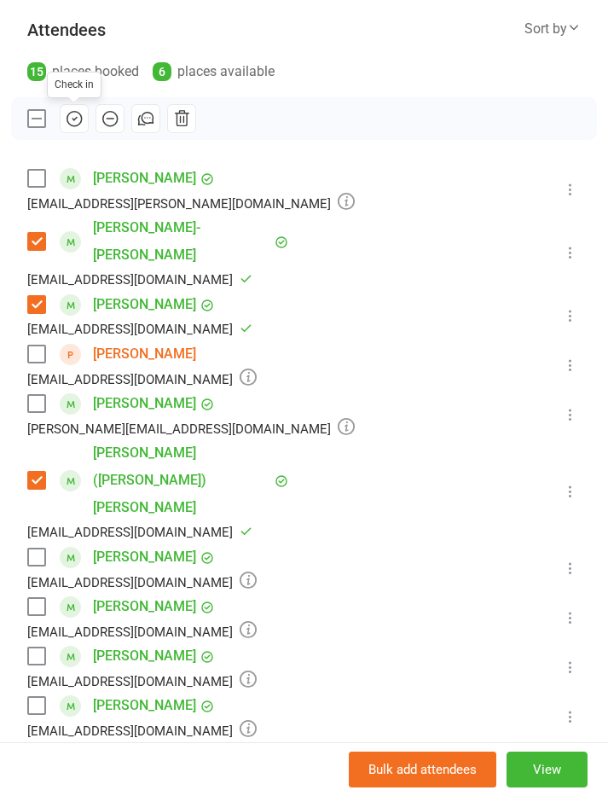
scroll to position [227, 0]
click at [36, 181] on label at bounding box center [35, 177] width 17 height 17
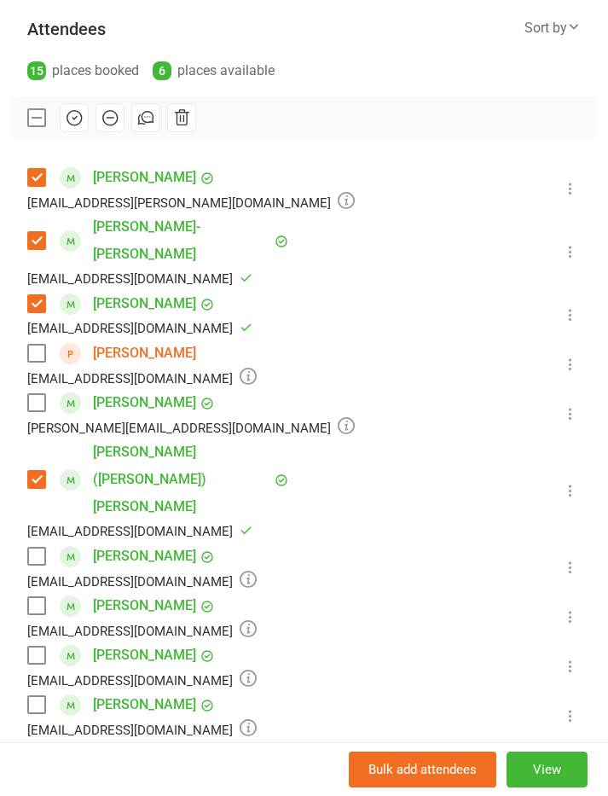
click at [70, 116] on icon "button" at bounding box center [74, 117] width 19 height 19
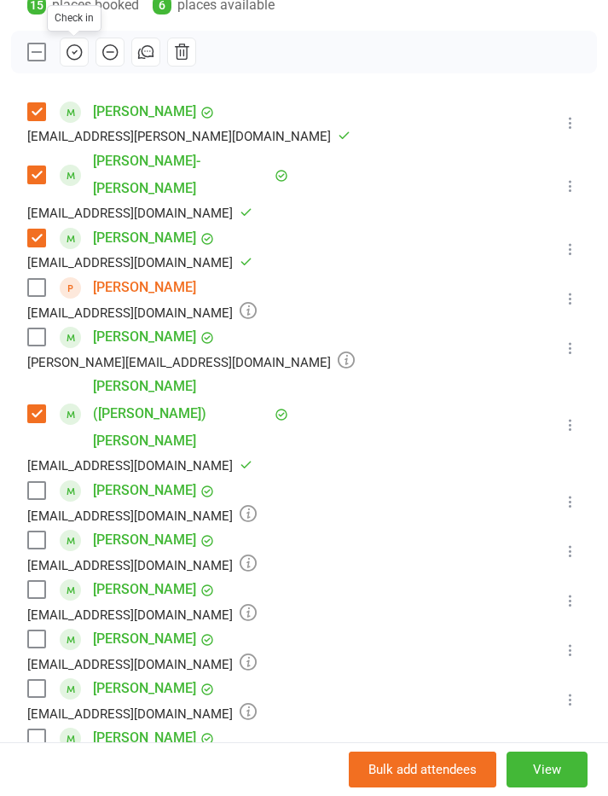
scroll to position [289, 0]
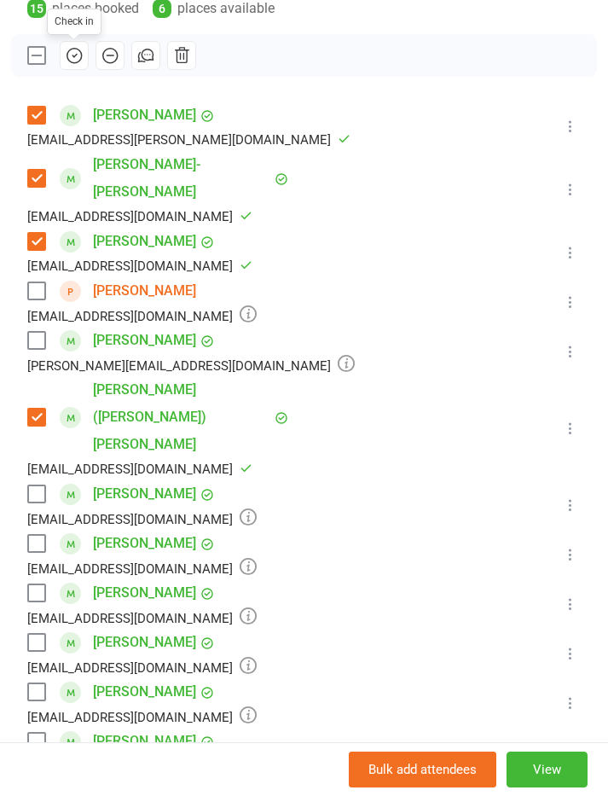
click at [32, 535] on label at bounding box center [35, 543] width 17 height 17
click at [34, 485] on label at bounding box center [35, 493] width 17 height 17
click at [75, 51] on icon "button" at bounding box center [74, 55] width 19 height 19
click at [34, 683] on label at bounding box center [35, 691] width 17 height 17
click at [72, 53] on icon "button" at bounding box center [74, 55] width 19 height 19
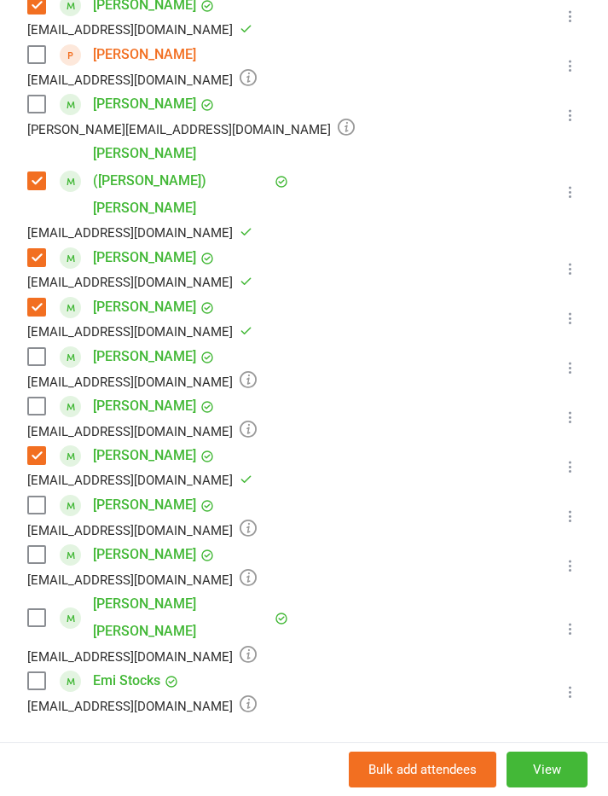
scroll to position [498, 0]
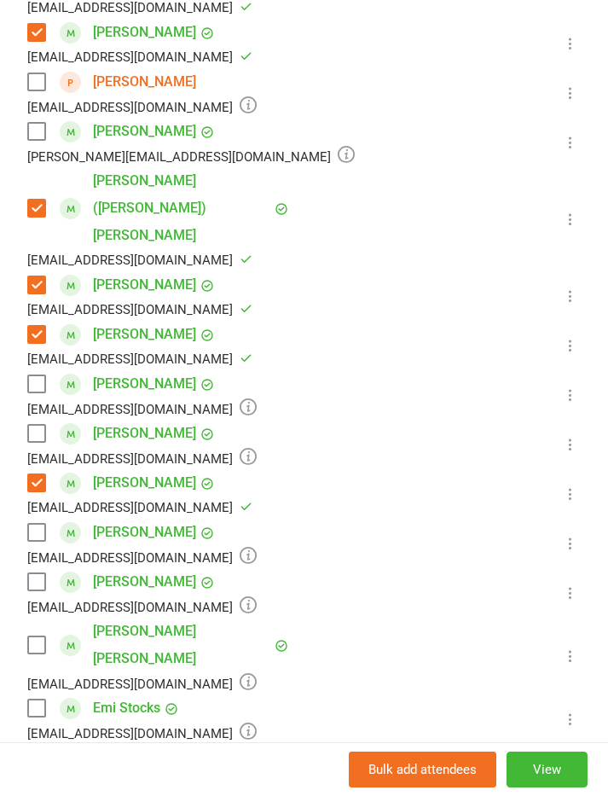
click at [37, 123] on label at bounding box center [35, 131] width 17 height 17
click at [20, 599] on div "Class kiosk mode Roll call 4:00 PM - 4:30 PM, Monday, September, 15, 2025 with …" at bounding box center [304, 318] width 608 height 1490
click at [39, 699] on label at bounding box center [35, 707] width 17 height 17
click at [38, 425] on label at bounding box center [35, 433] width 17 height 17
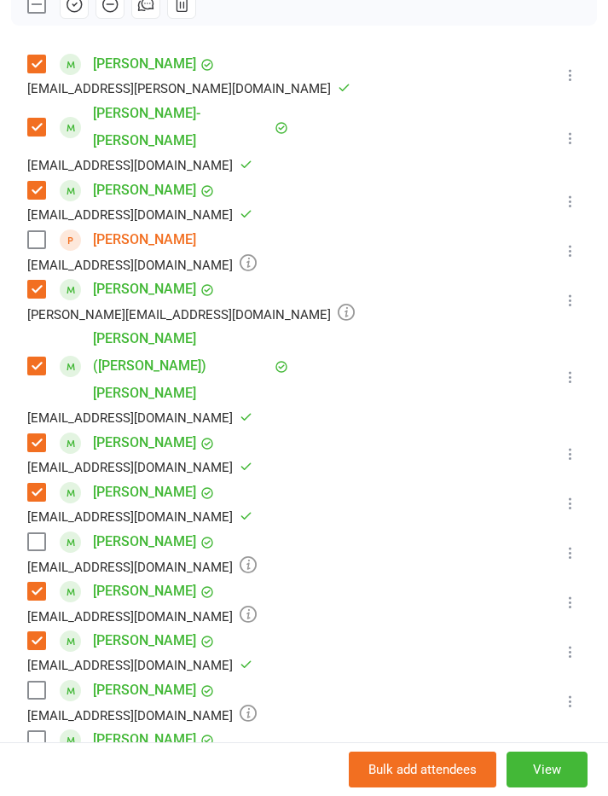
scroll to position [338, 0]
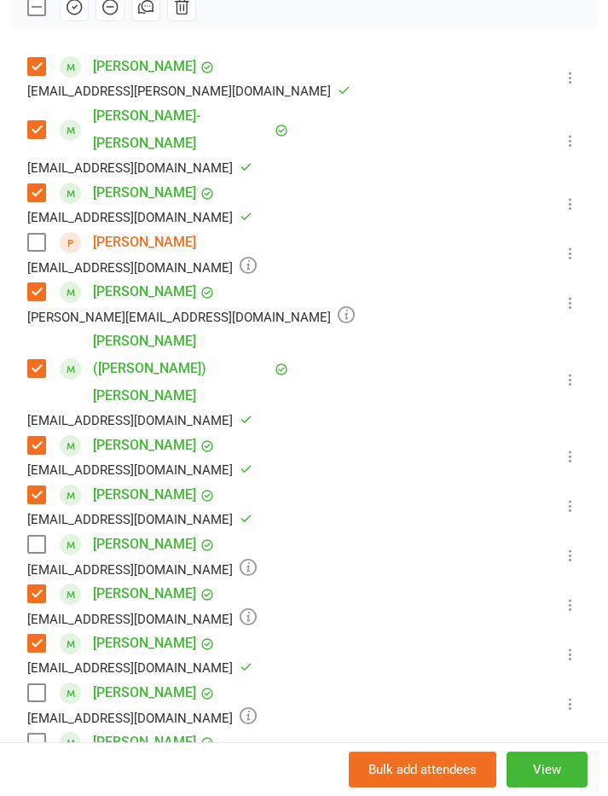
click at [38, 536] on label at bounding box center [35, 544] width 17 height 17
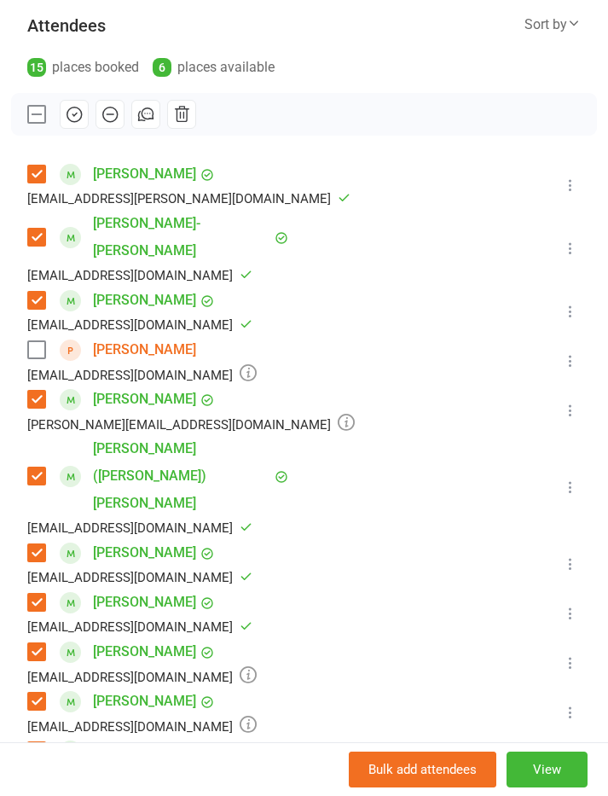
scroll to position [193, 0]
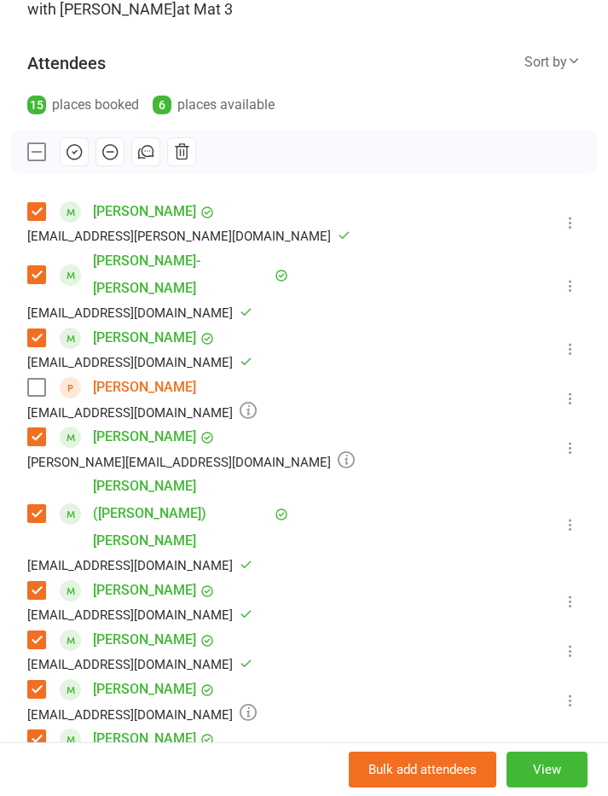
click at [86, 140] on button "button" at bounding box center [74, 151] width 29 height 29
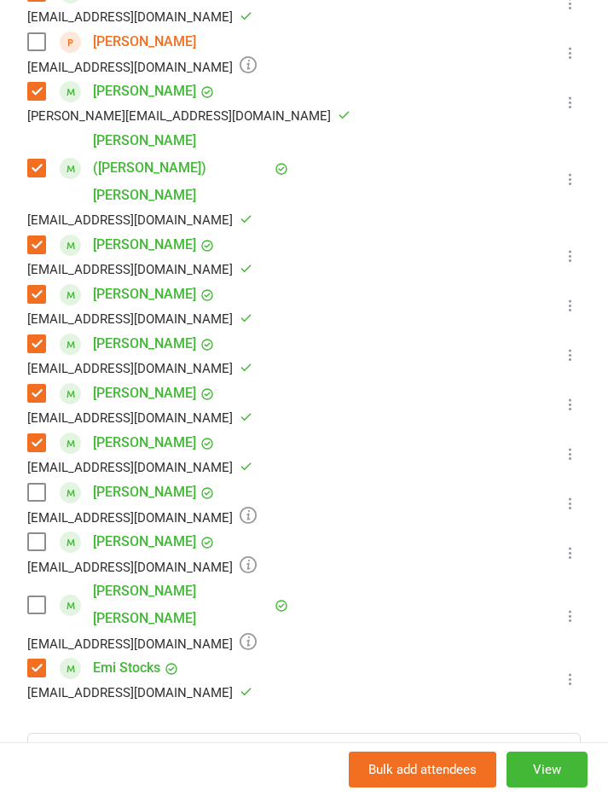
scroll to position [588, 0]
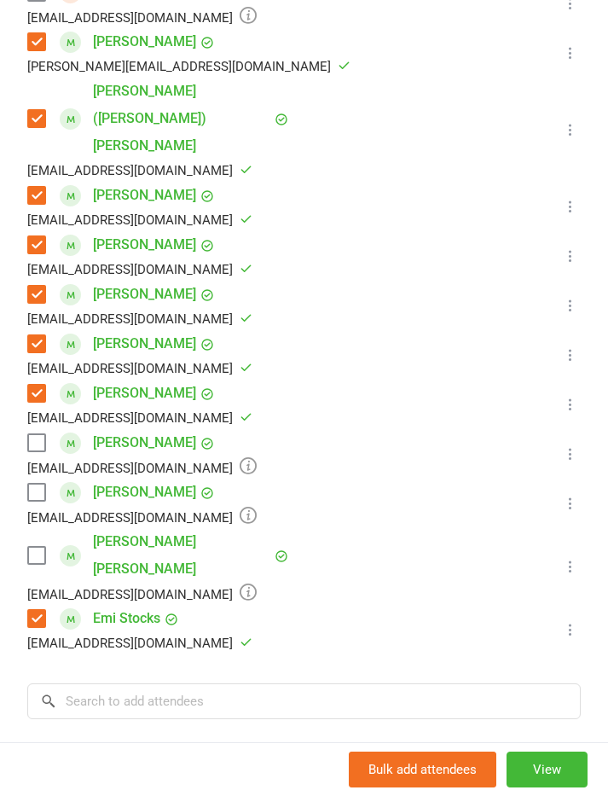
click at [38, 483] on label at bounding box center [35, 491] width 17 height 17
click at [32, 547] on label at bounding box center [35, 555] width 17 height 17
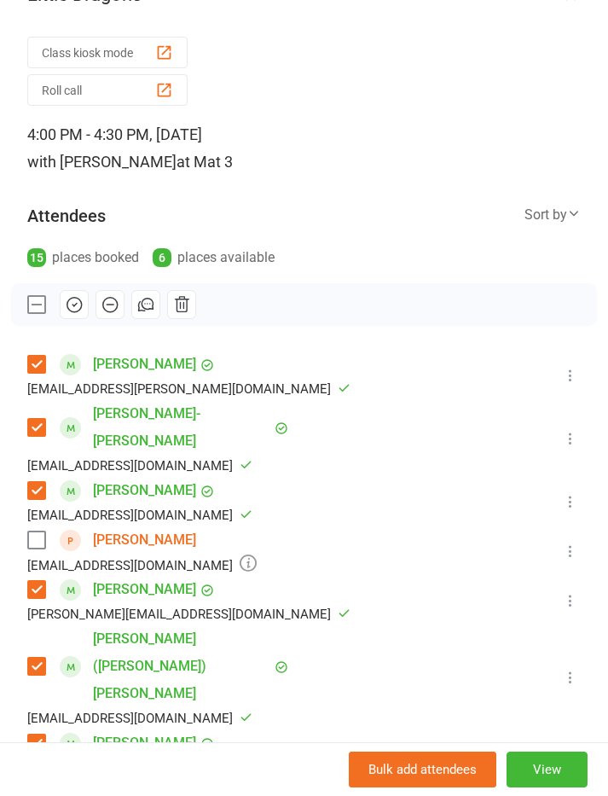
scroll to position [33, 0]
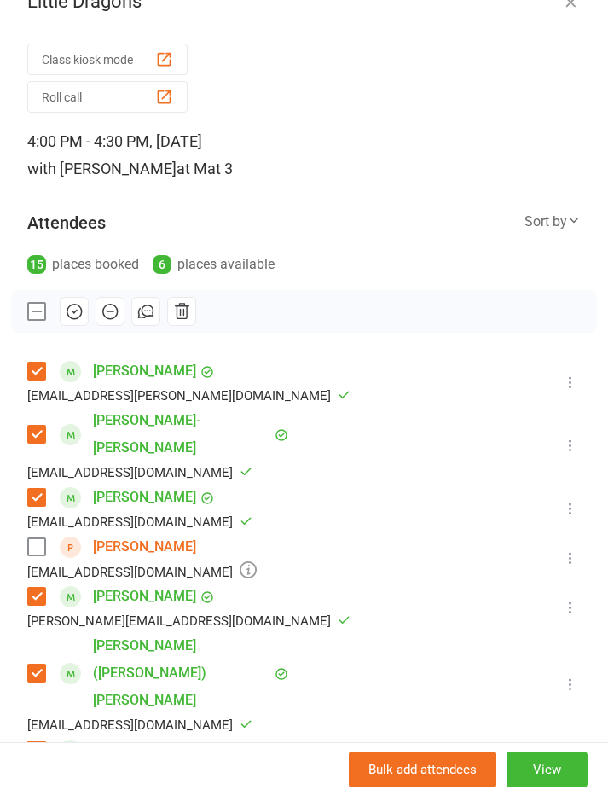
click at [73, 309] on icon "button" at bounding box center [74, 311] width 19 height 19
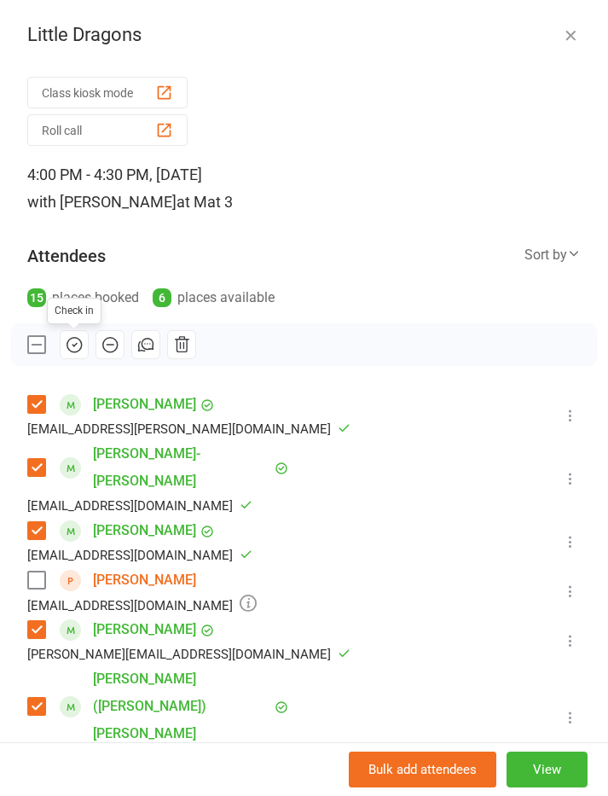
scroll to position [0, 0]
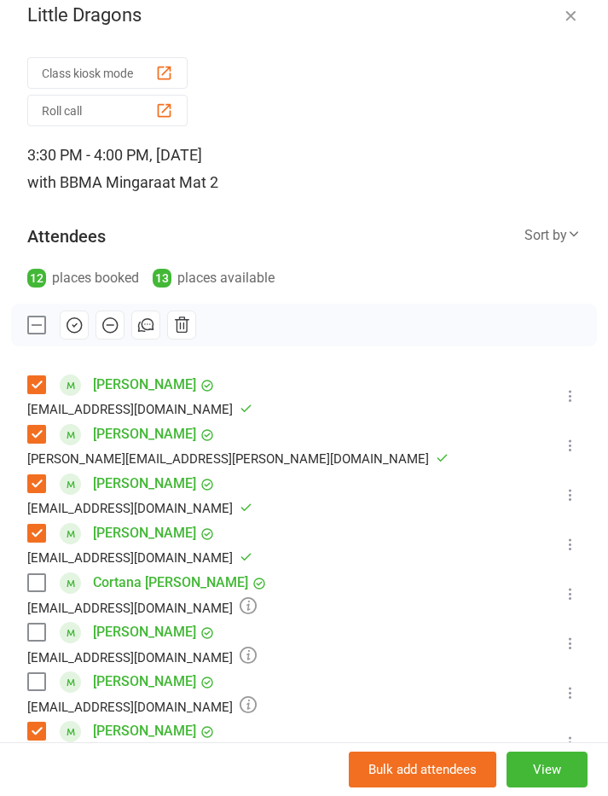
scroll to position [19, 0]
click at [72, 327] on icon "button" at bounding box center [74, 325] width 19 height 19
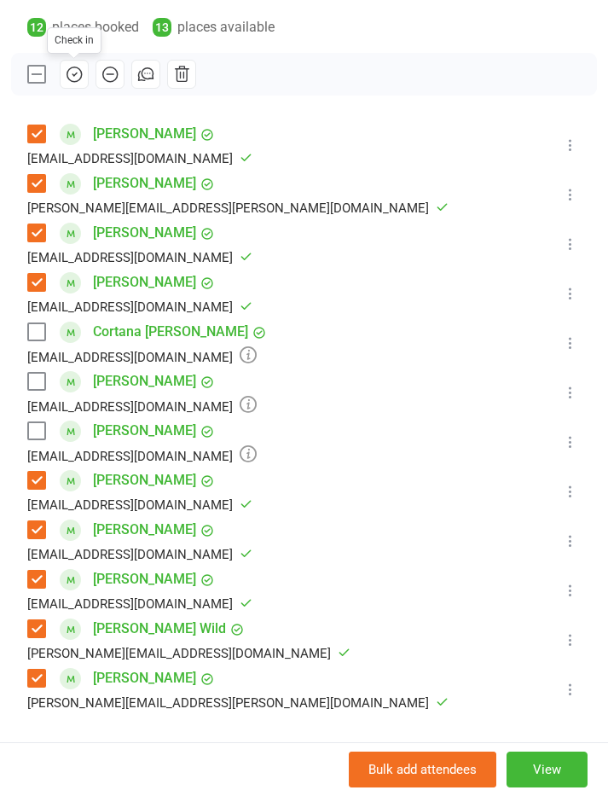
scroll to position [259, 0]
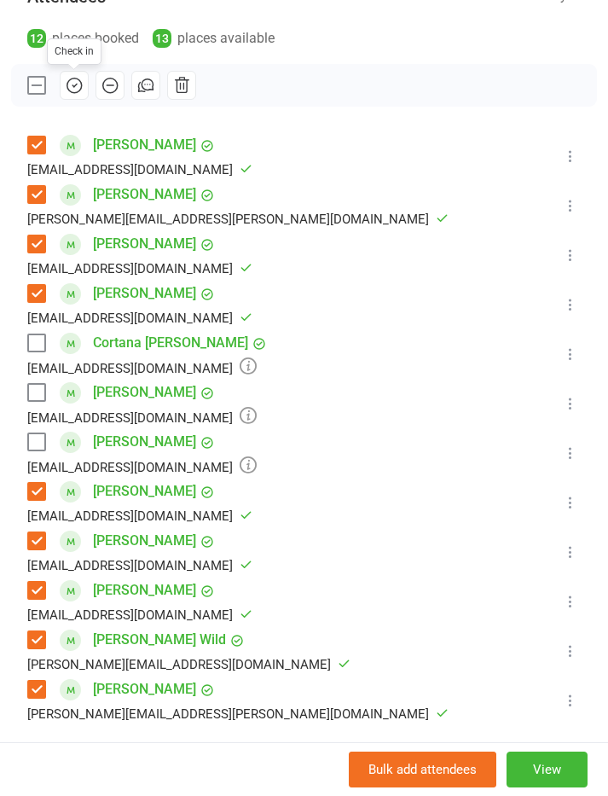
click at [31, 90] on label at bounding box center [35, 85] width 17 height 17
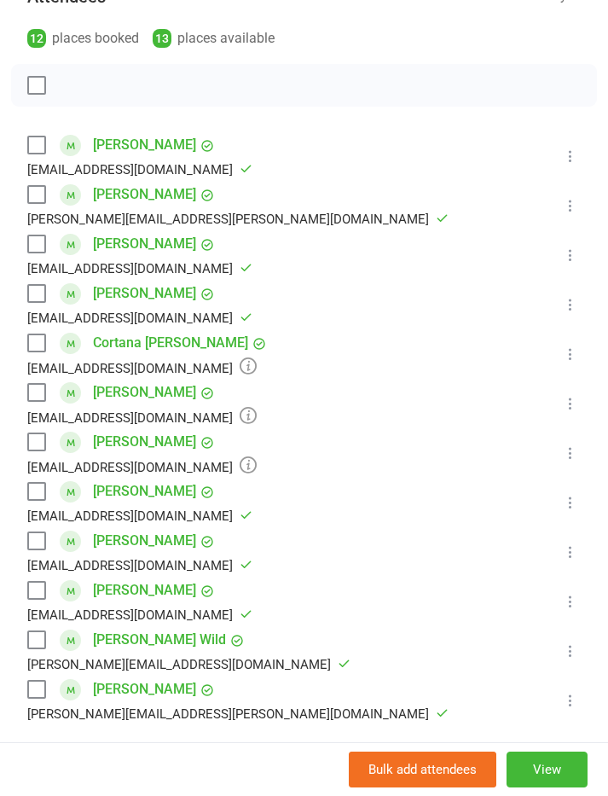
click at [34, 344] on label at bounding box center [35, 342] width 17 height 17
click at [31, 400] on label at bounding box center [35, 392] width 17 height 17
click at [113, 96] on button "button" at bounding box center [110, 85] width 29 height 29
